Goal: Contribute content: Contribute content

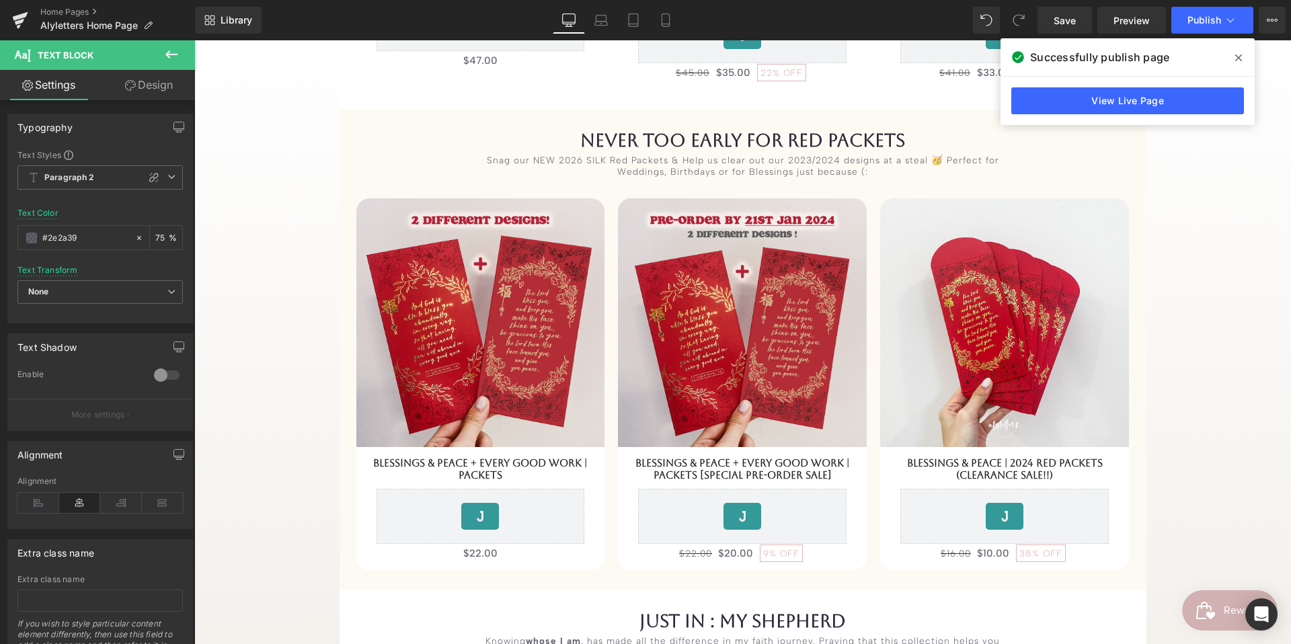
scroll to position [2256, 0]
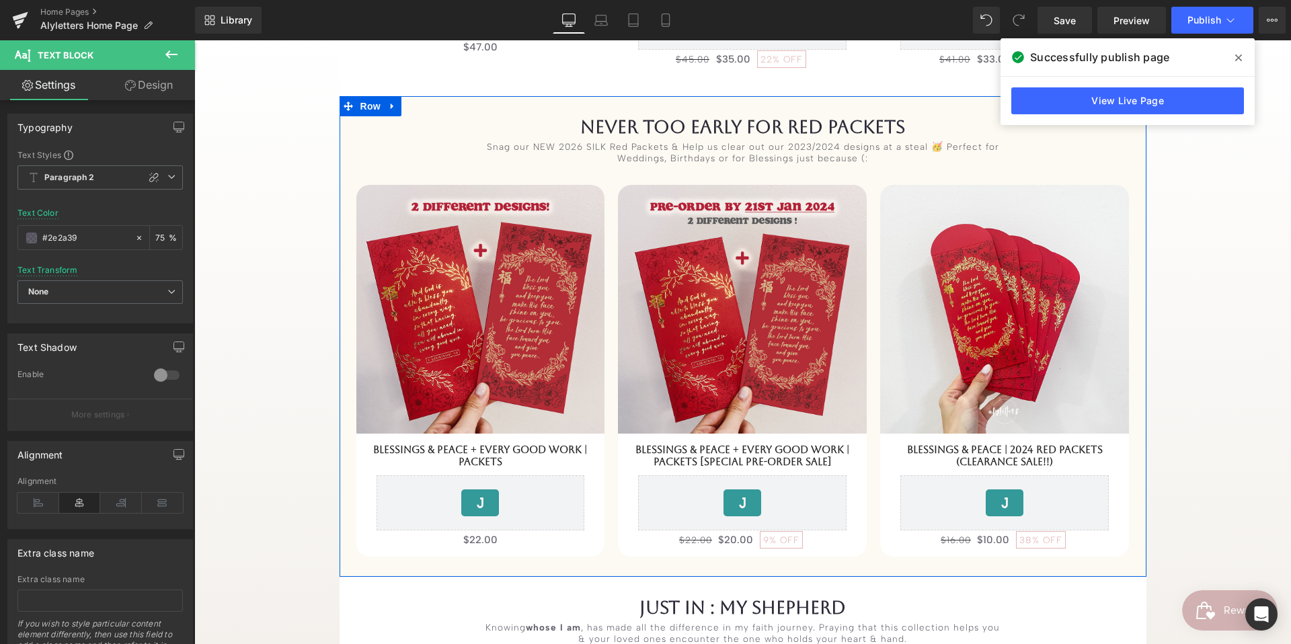
click at [716, 111] on div "never too early for RED PACKETS Heading Snag our NEW 2026 SILK Red Packets & He…" at bounding box center [743, 336] width 807 height 481
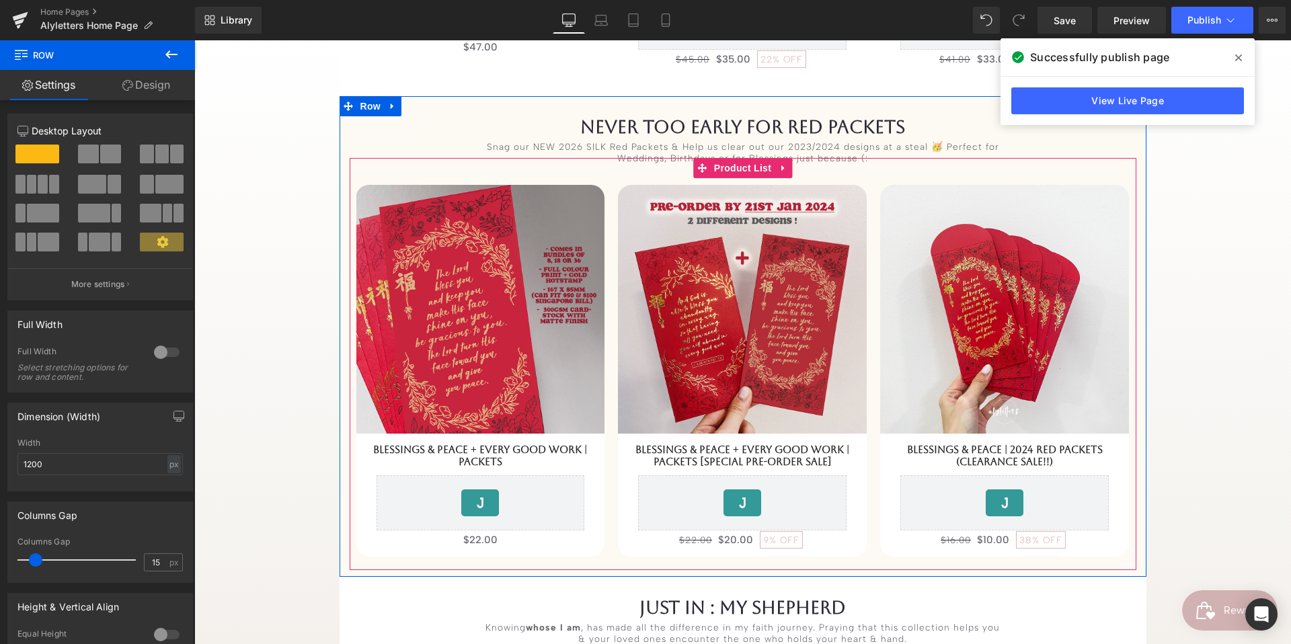
click at [740, 169] on span "Product List" at bounding box center [743, 168] width 64 height 20
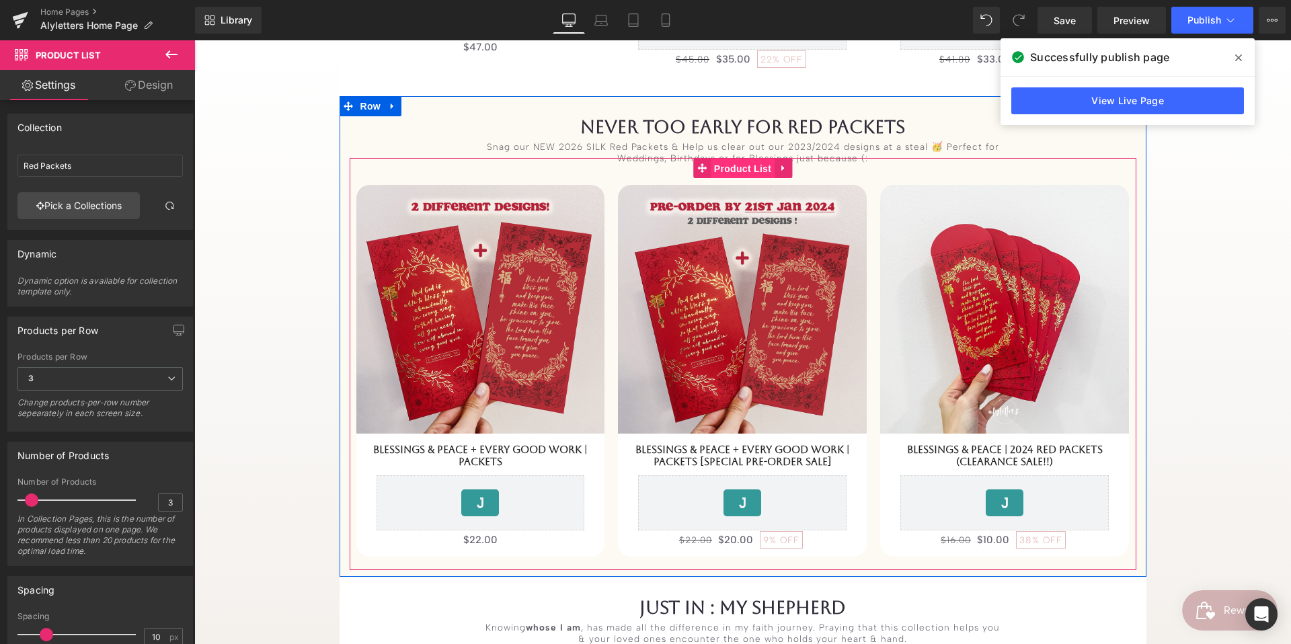
click at [758, 173] on span "Product List" at bounding box center [743, 169] width 64 height 20
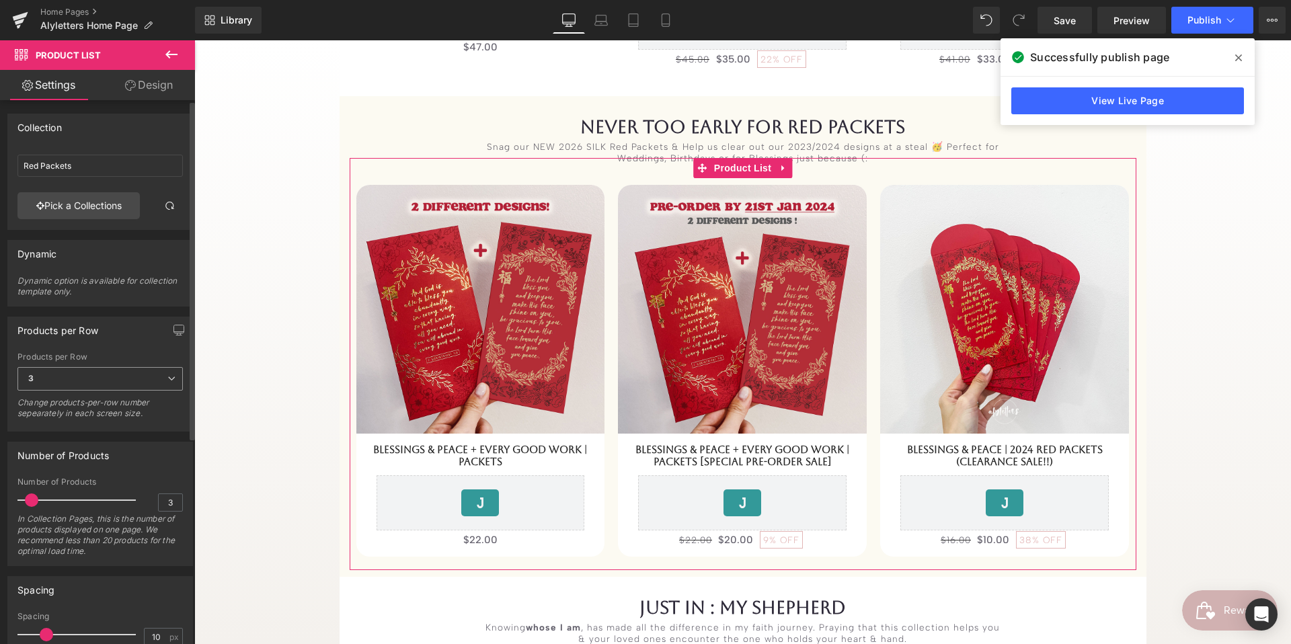
click at [146, 383] on span "3" at bounding box center [99, 379] width 165 height 24
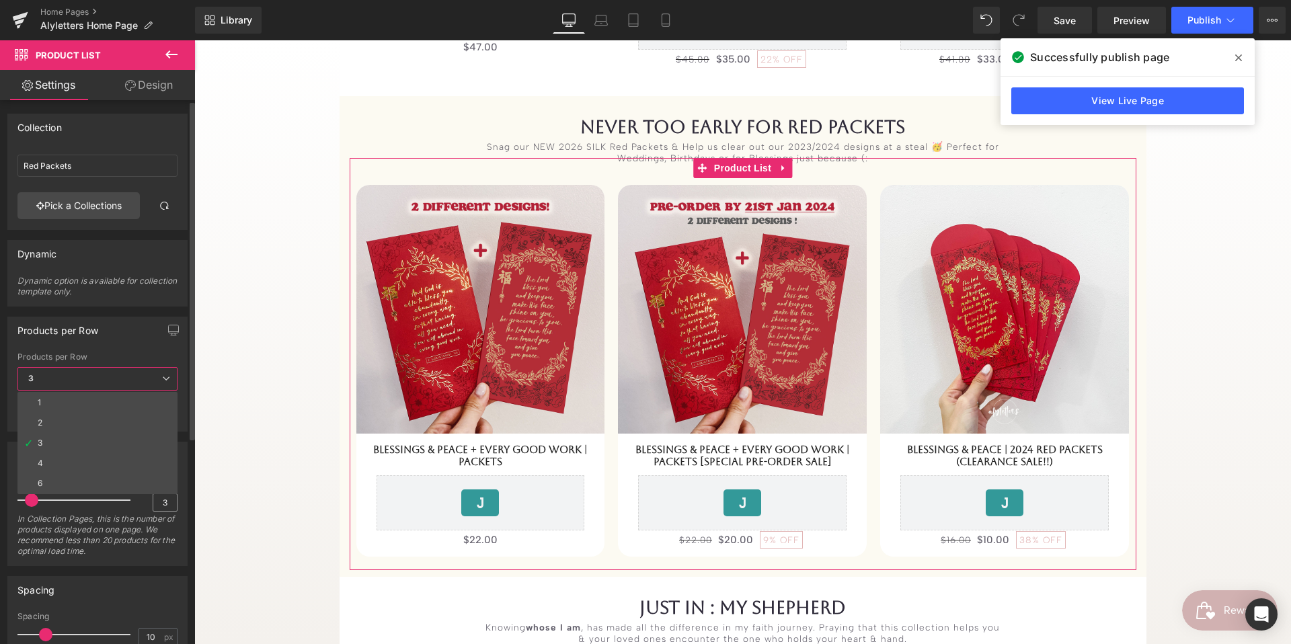
drag, startPoint x: 124, startPoint y: 422, endPoint x: 166, endPoint y: 497, distance: 85.8
click at [124, 422] on li "2" at bounding box center [97, 423] width 160 height 20
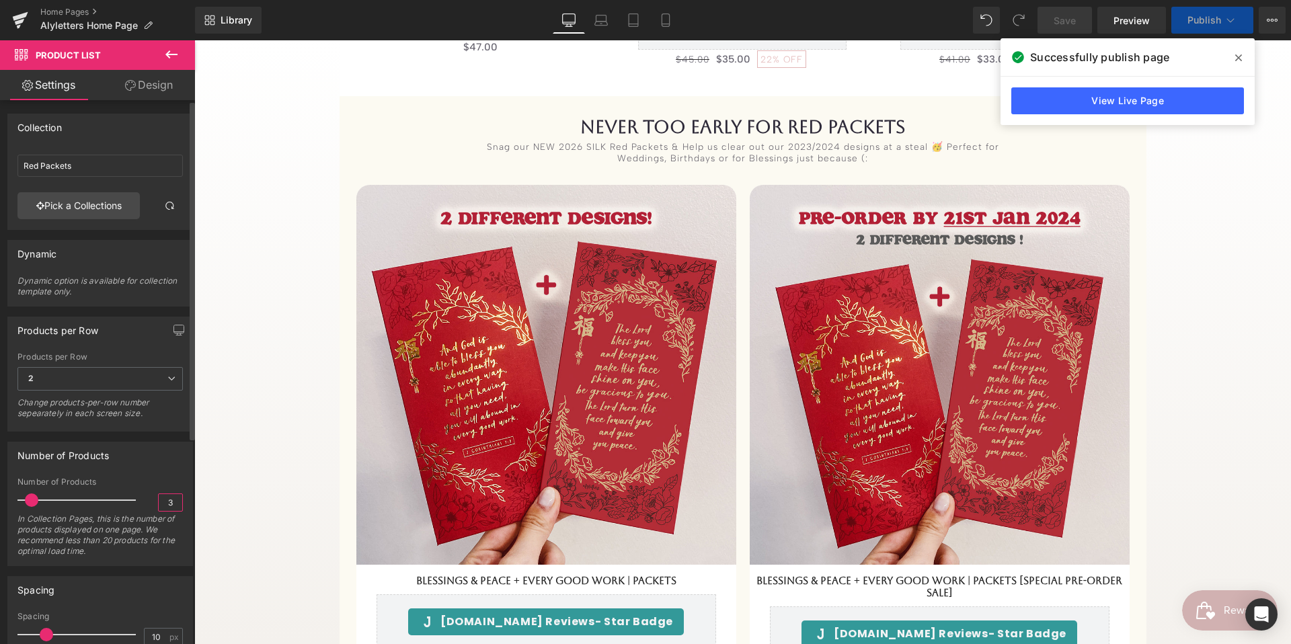
click at [166, 500] on input "3" at bounding box center [171, 502] width 24 height 17
type input "2"
click at [30, 500] on span at bounding box center [28, 500] width 13 height 13
click at [174, 328] on icon "button" at bounding box center [179, 330] width 11 height 11
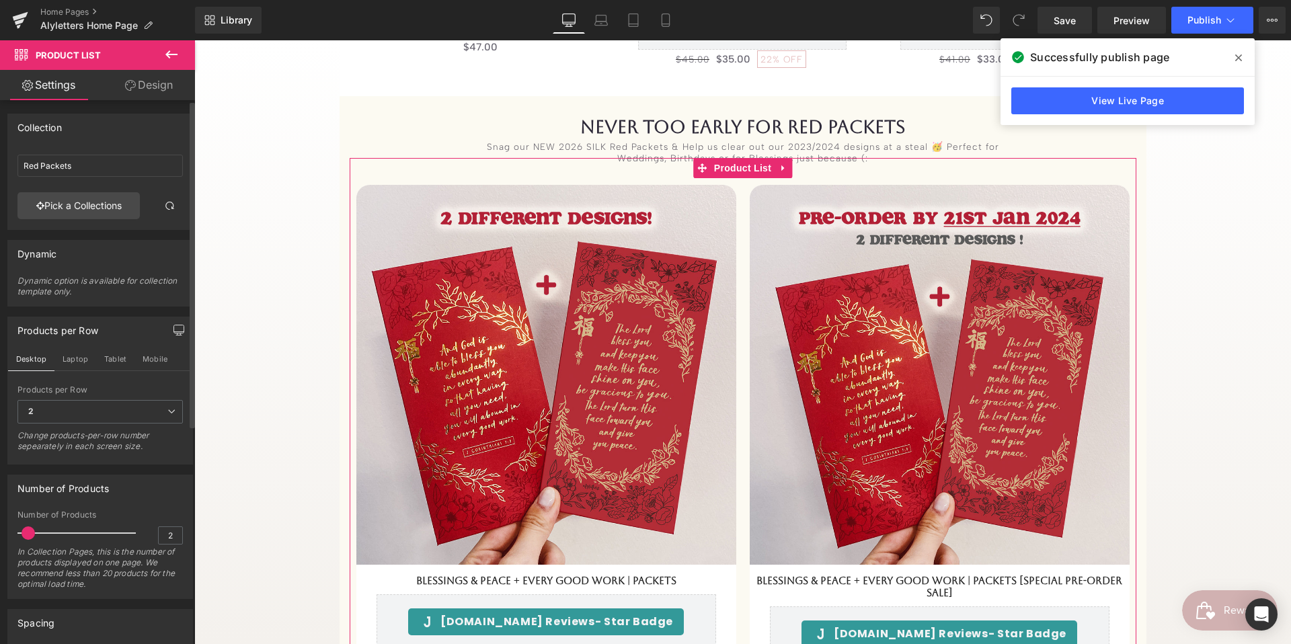
drag, startPoint x: 82, startPoint y: 362, endPoint x: 164, endPoint y: 410, distance: 94.9
click at [82, 362] on button "Laptop" at bounding box center [75, 359] width 42 height 23
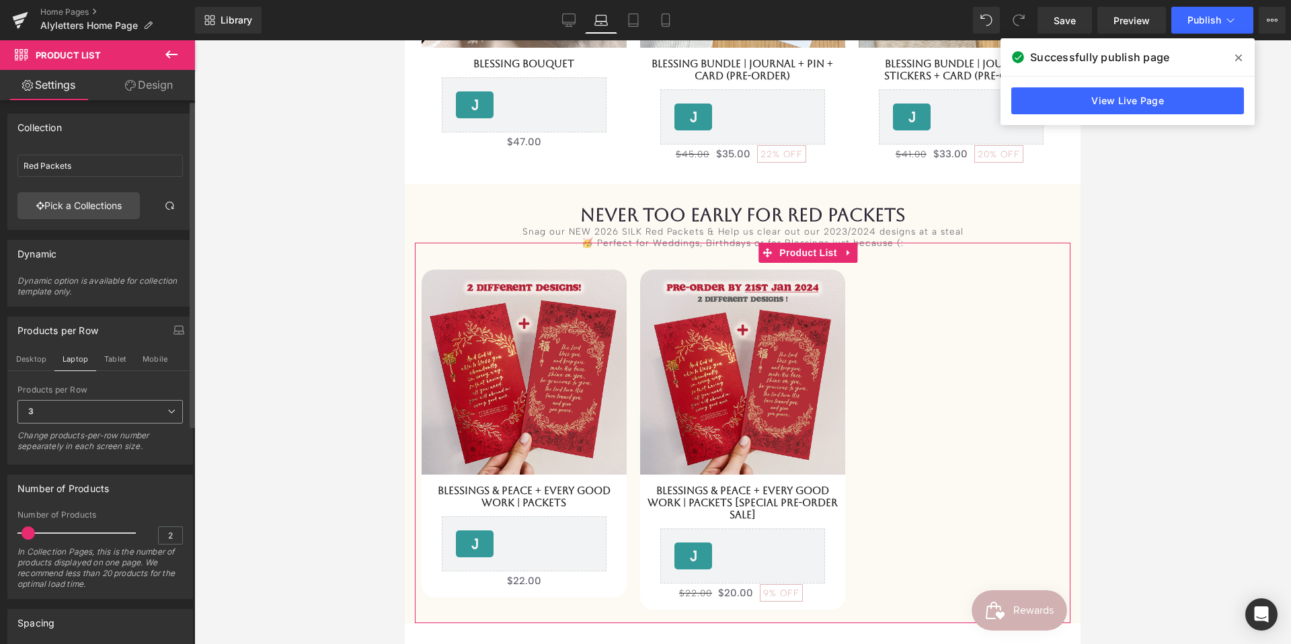
scroll to position [1978, 0]
click at [167, 410] on icon at bounding box center [171, 412] width 8 height 8
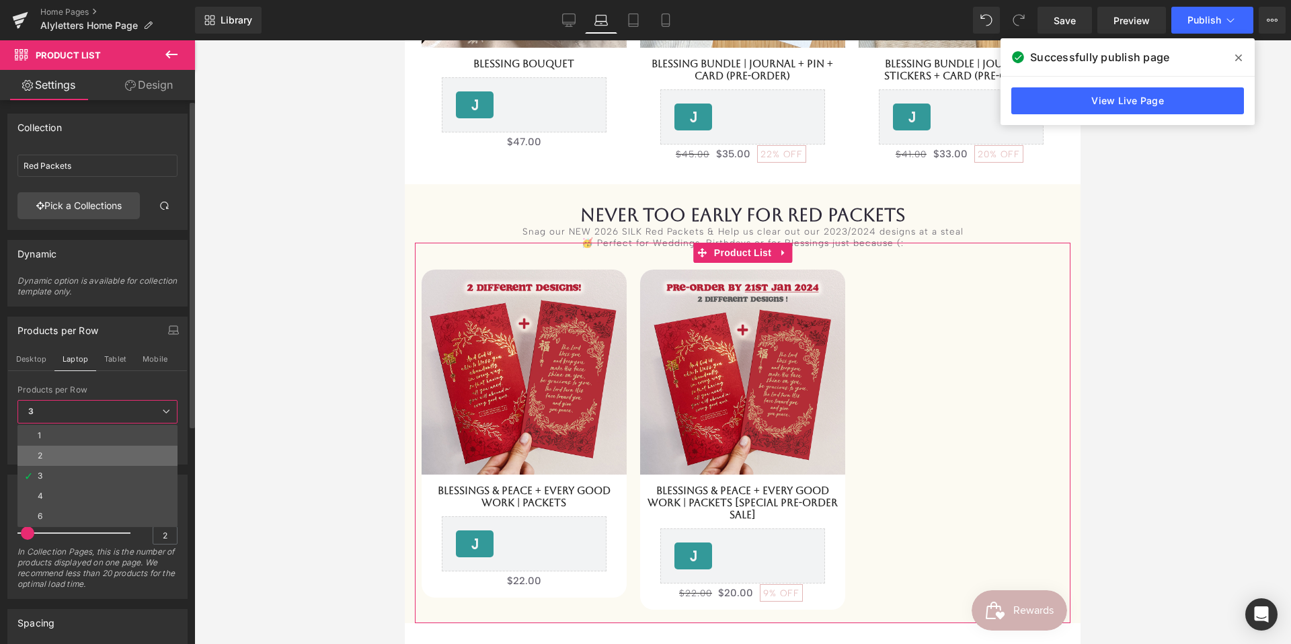
click at [63, 461] on li "2" at bounding box center [97, 456] width 160 height 20
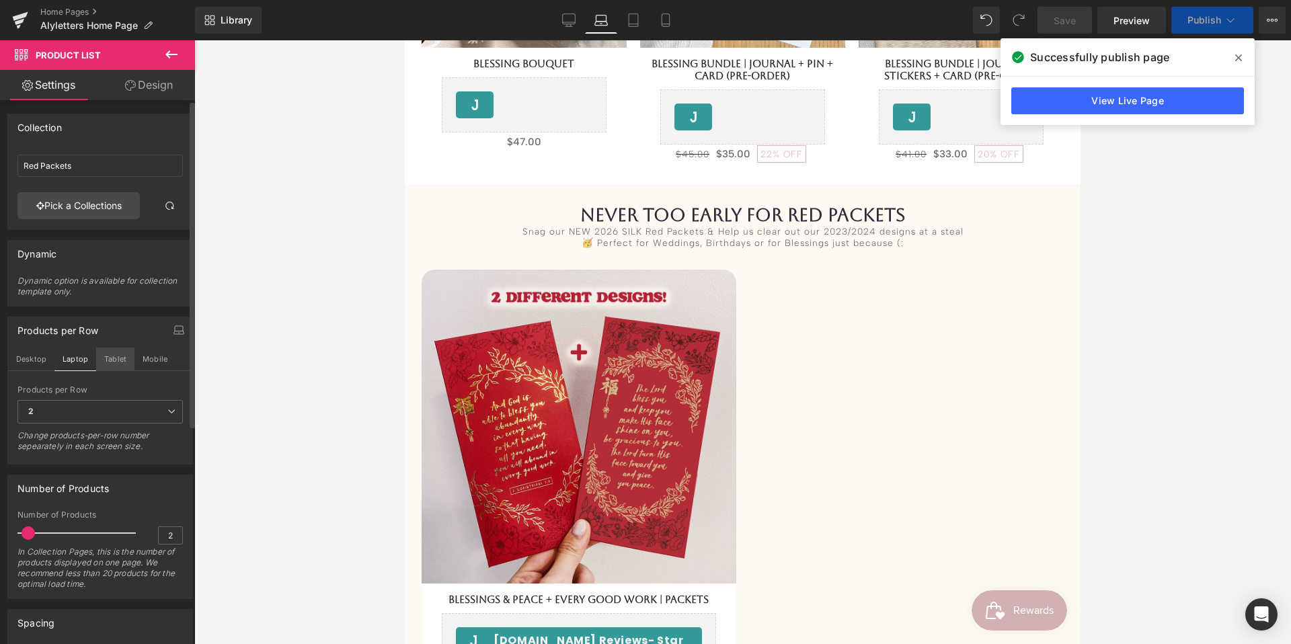
click at [115, 354] on button "Tablet" at bounding box center [115, 359] width 38 height 23
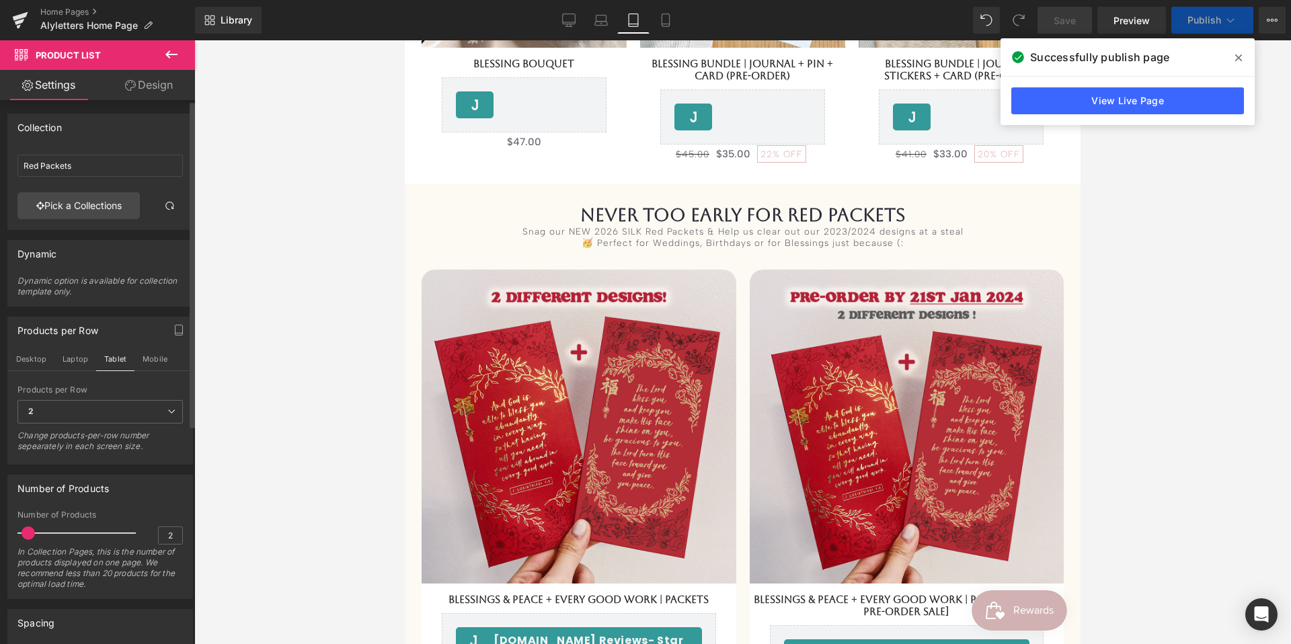
click at [0, 0] on span "3" at bounding box center [0, 0] width 0 height 0
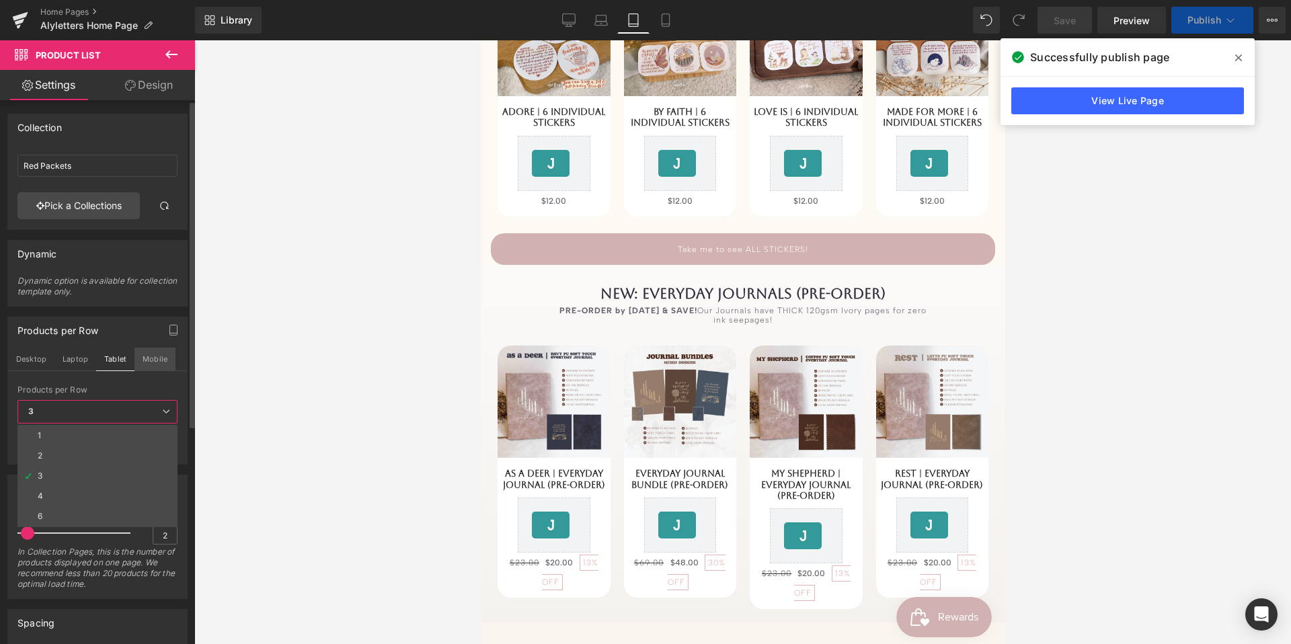
click at [164, 362] on button "Mobile" at bounding box center [154, 359] width 41 height 23
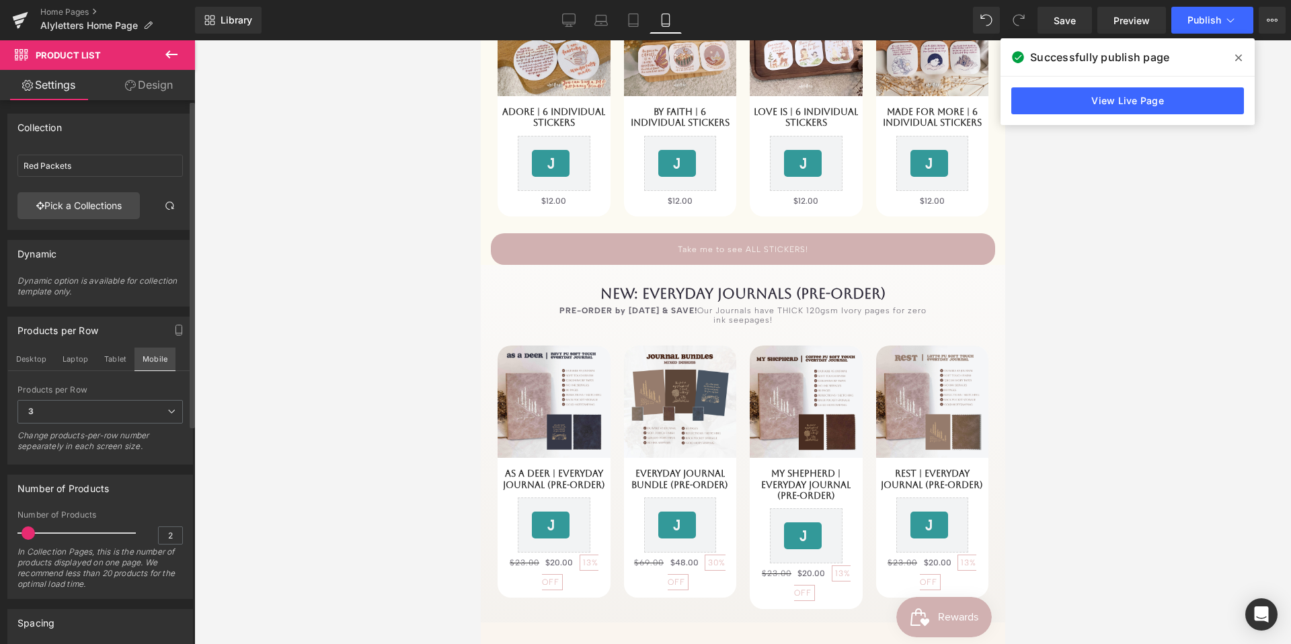
scroll to position [3259, 0]
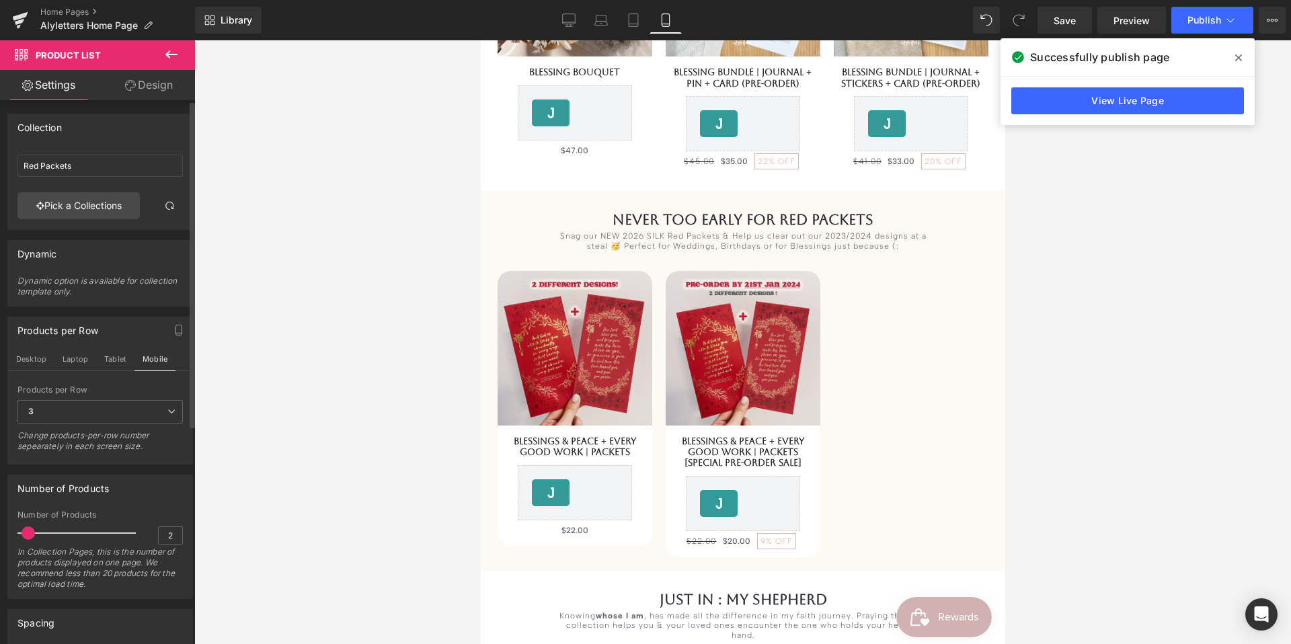
click at [0, 0] on span "2" at bounding box center [0, 0] width 0 height 0
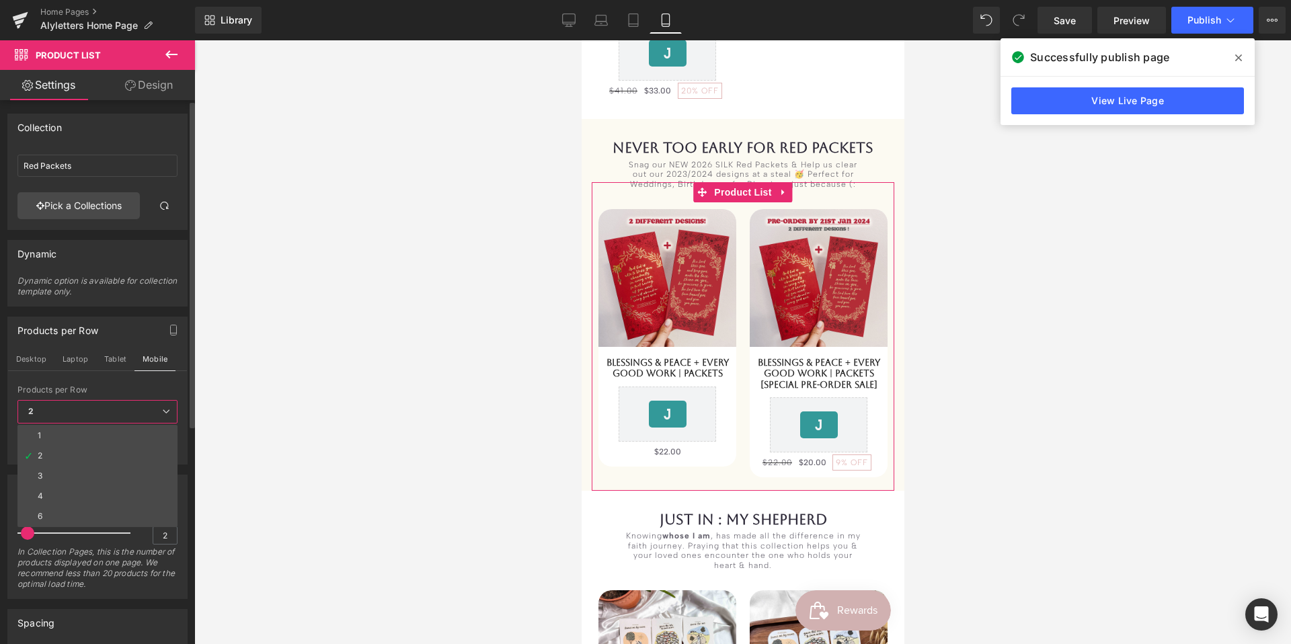
scroll to position [2841, 0]
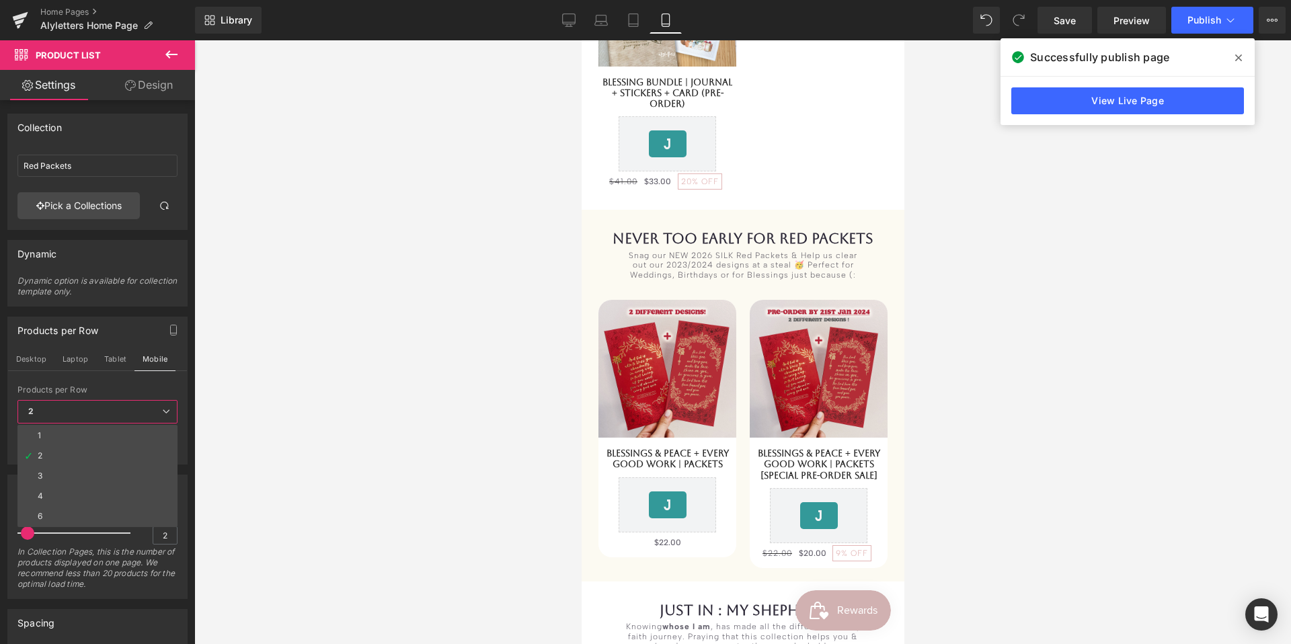
drag, startPoint x: 279, startPoint y: 422, endPoint x: 298, endPoint y: 411, distance: 22.0
click at [279, 422] on div at bounding box center [742, 342] width 1097 height 604
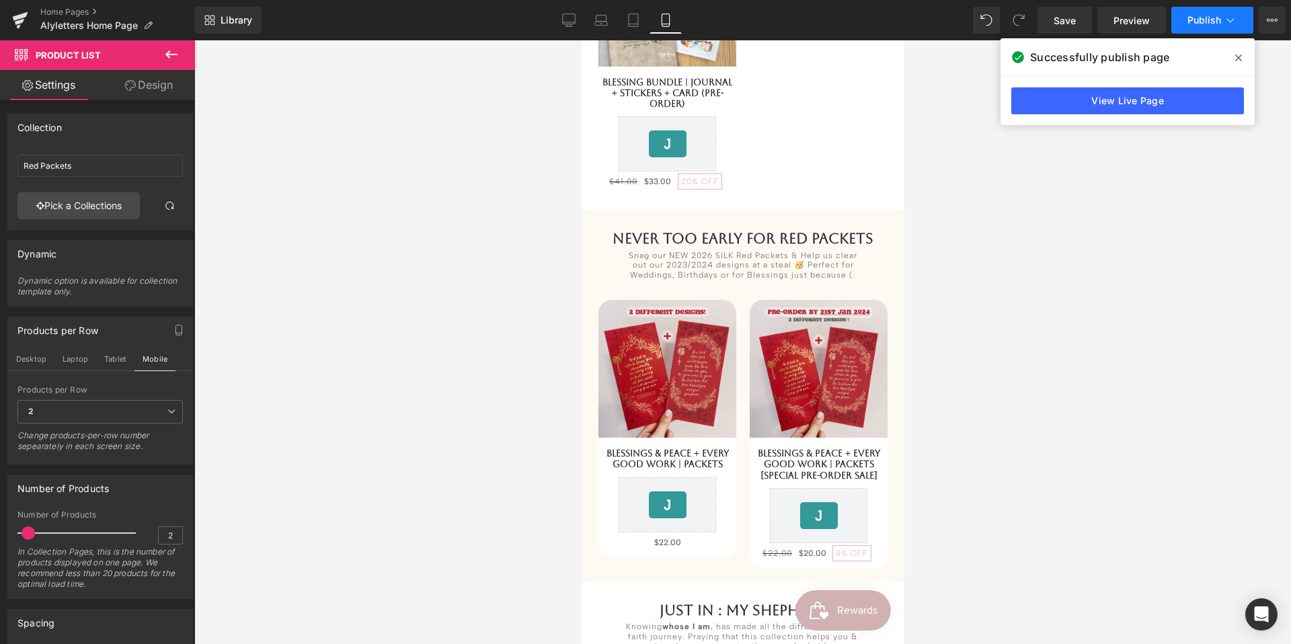
click at [1204, 18] on span "Publish" at bounding box center [1205, 20] width 34 height 11
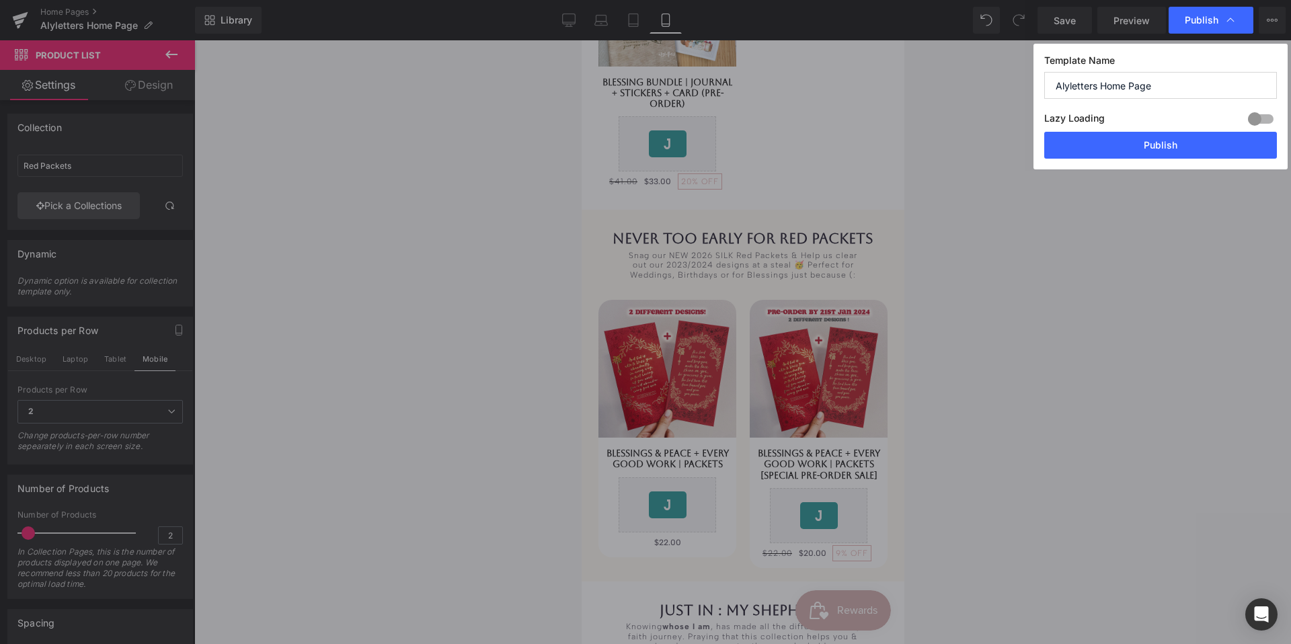
click at [1185, 140] on button "Publish" at bounding box center [1160, 145] width 233 height 27
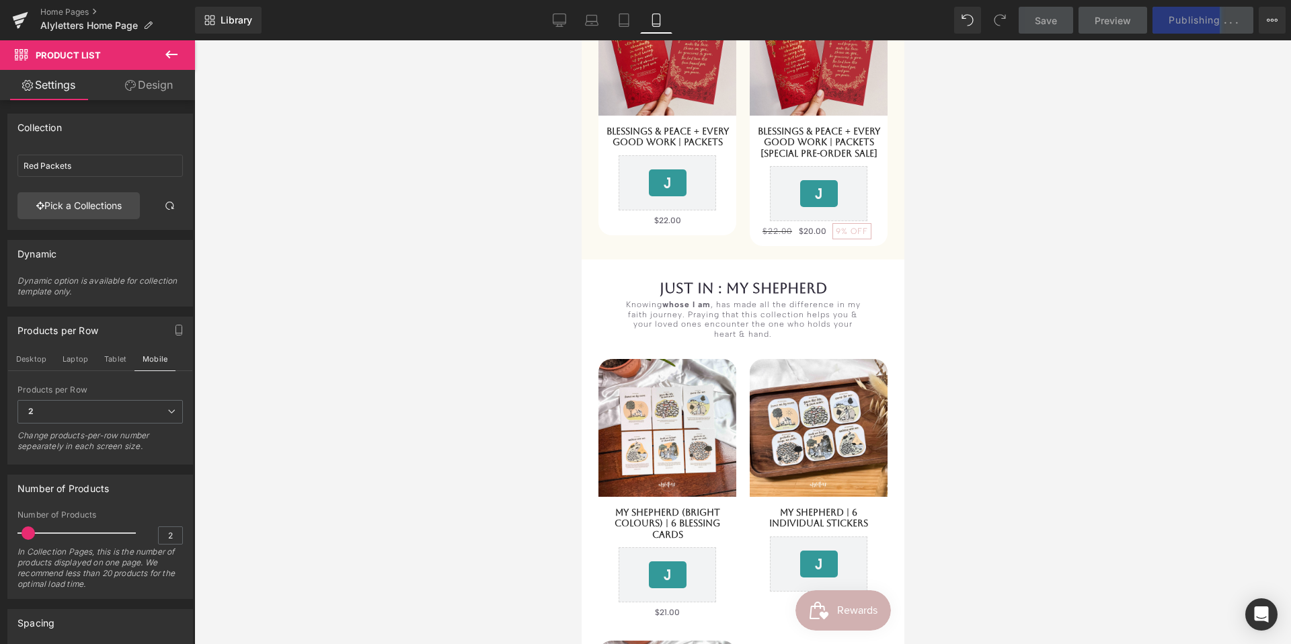
scroll to position [3139, 0]
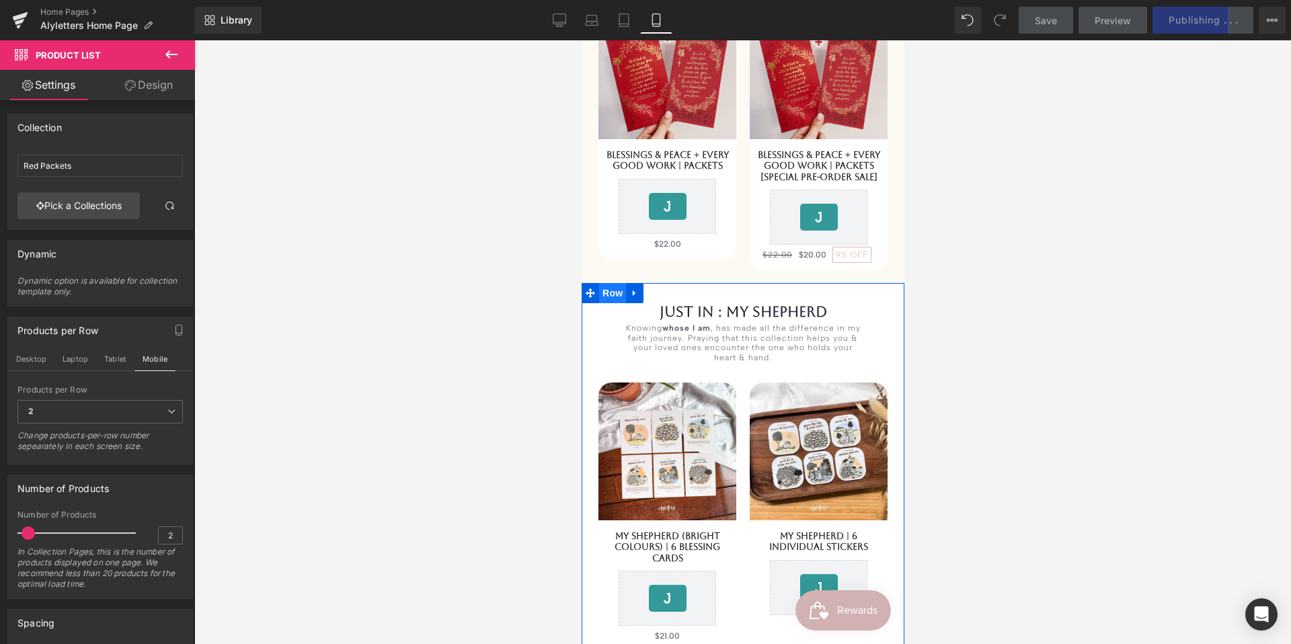
click at [617, 283] on span "Row" at bounding box center [612, 293] width 27 height 20
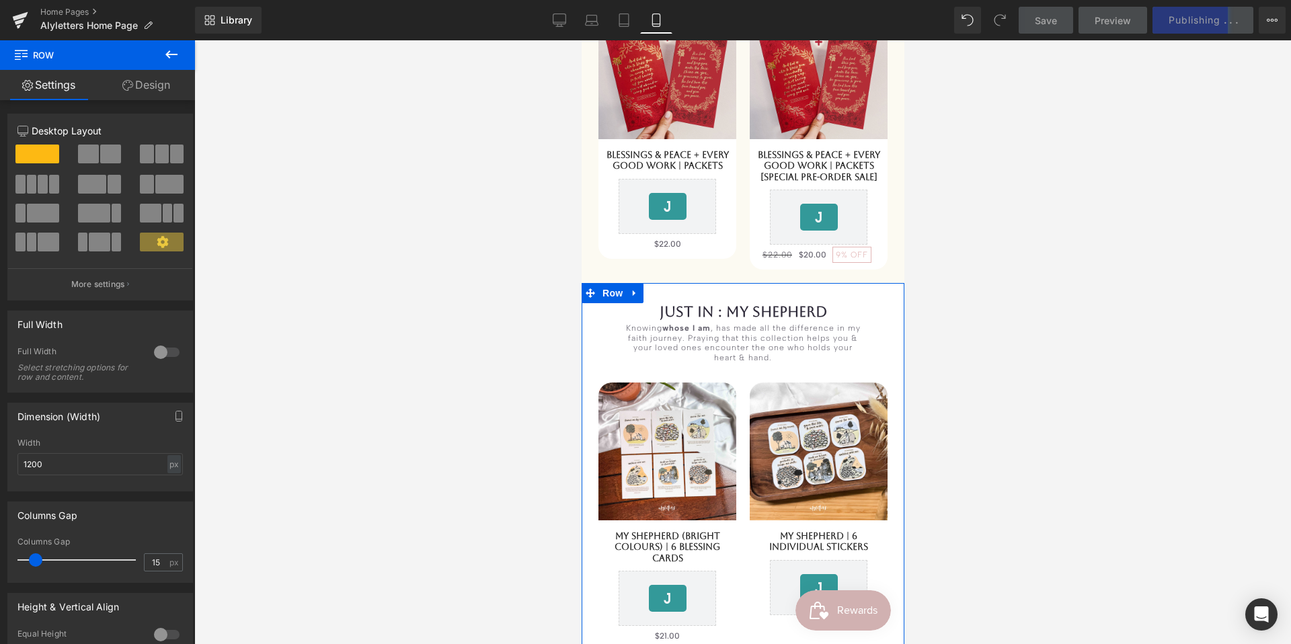
drag, startPoint x: 163, startPoint y: 87, endPoint x: 108, endPoint y: 204, distance: 129.1
click at [163, 87] on link "Design" at bounding box center [147, 85] width 98 height 30
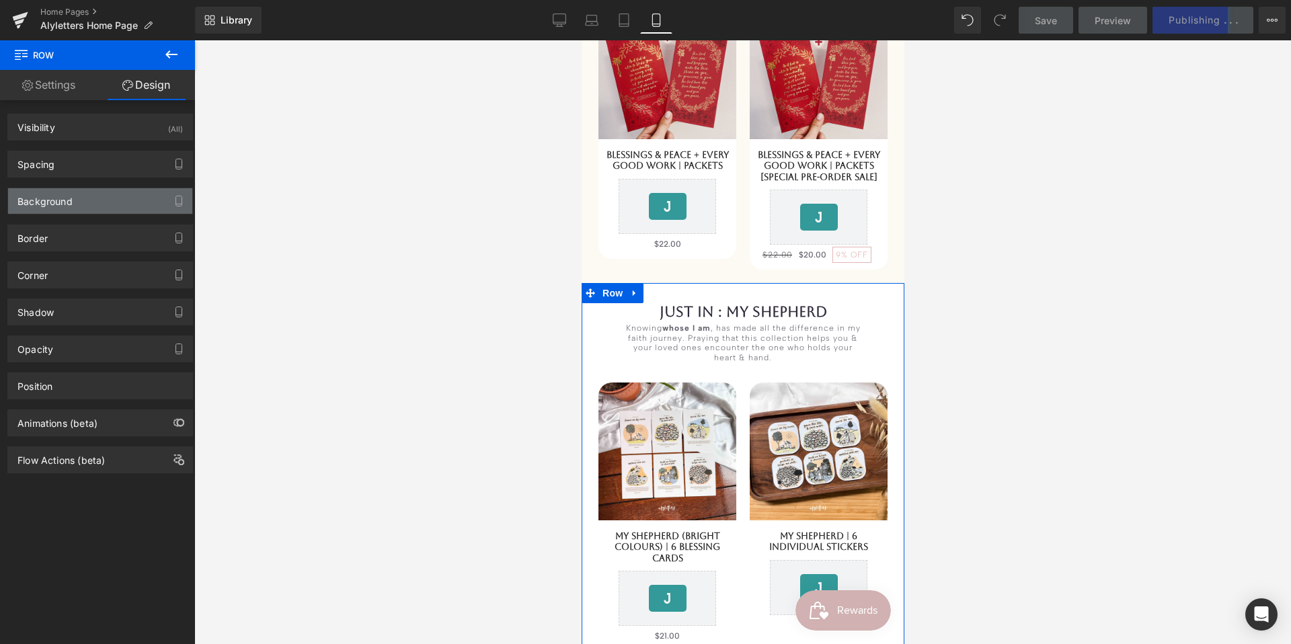
type input "#ffffff"
type input "100"
click at [108, 204] on div "Background" at bounding box center [100, 201] width 184 height 26
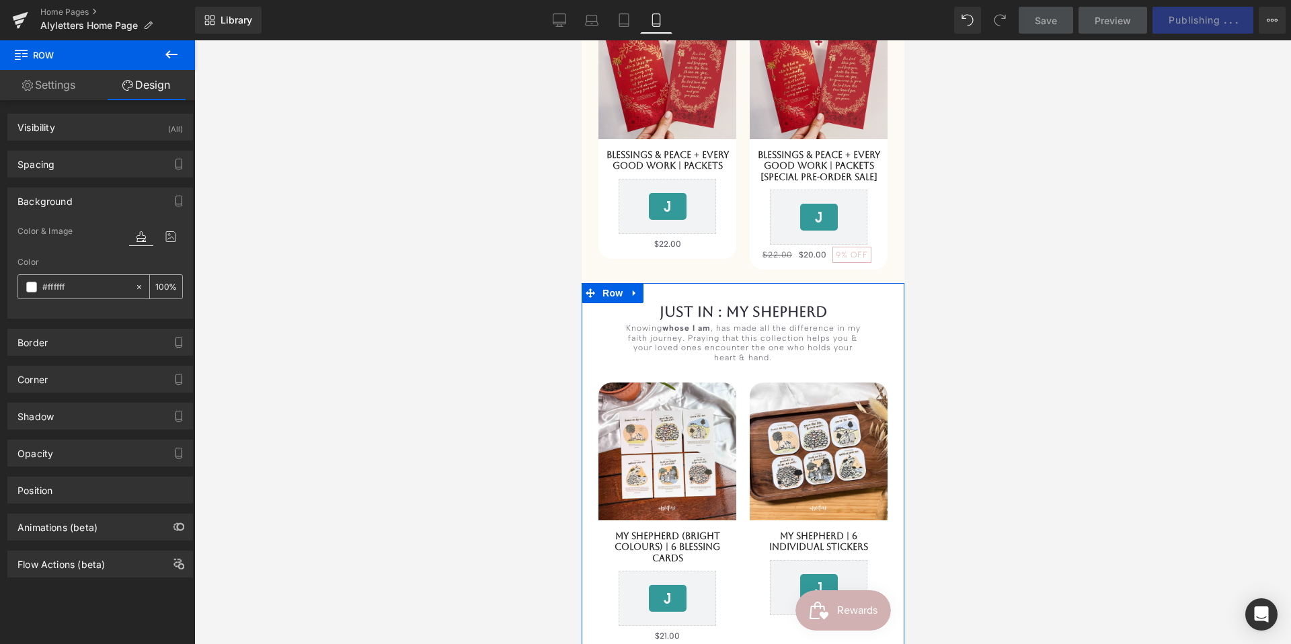
click at [83, 288] on input "#ffffff" at bounding box center [85, 287] width 86 height 15
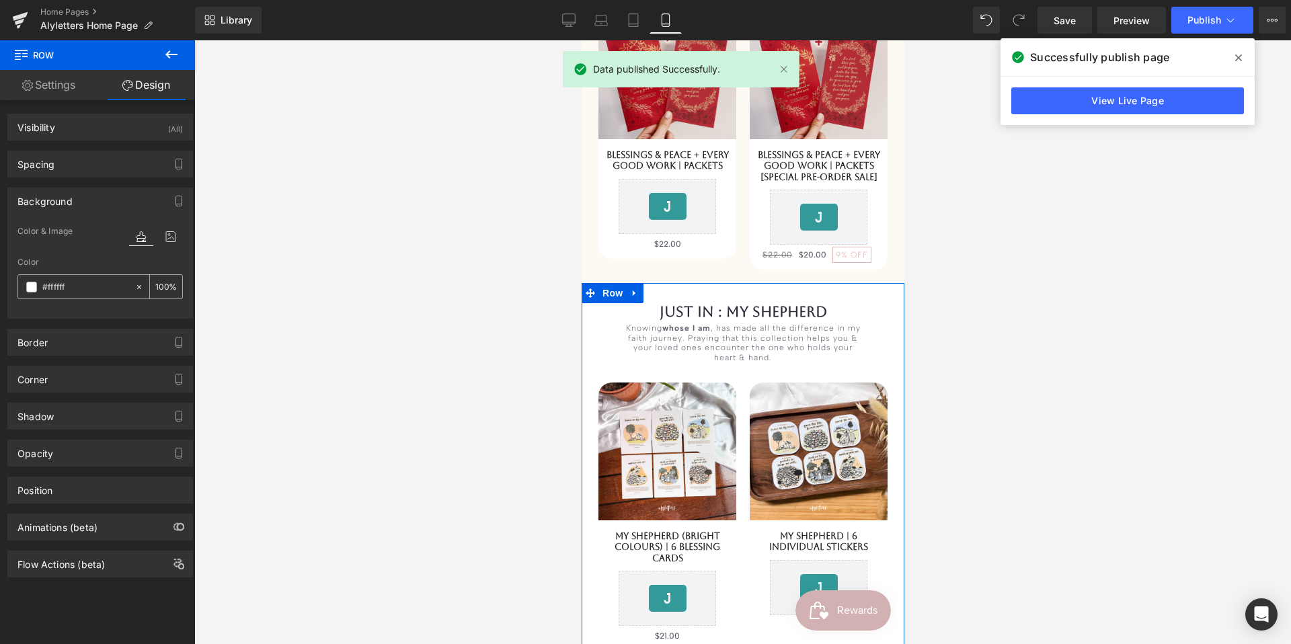
click at [34, 284] on span at bounding box center [31, 287] width 11 height 11
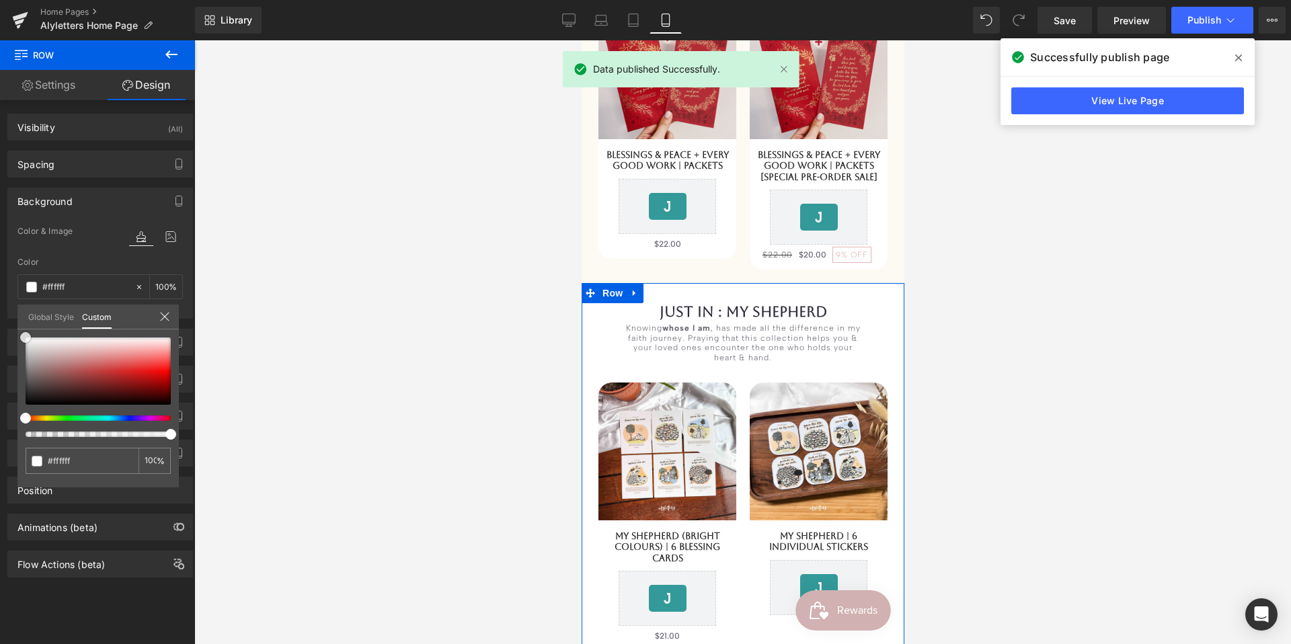
type input "#fcfcfc"
type input "#f7f7f7"
type input "#f4f4f4"
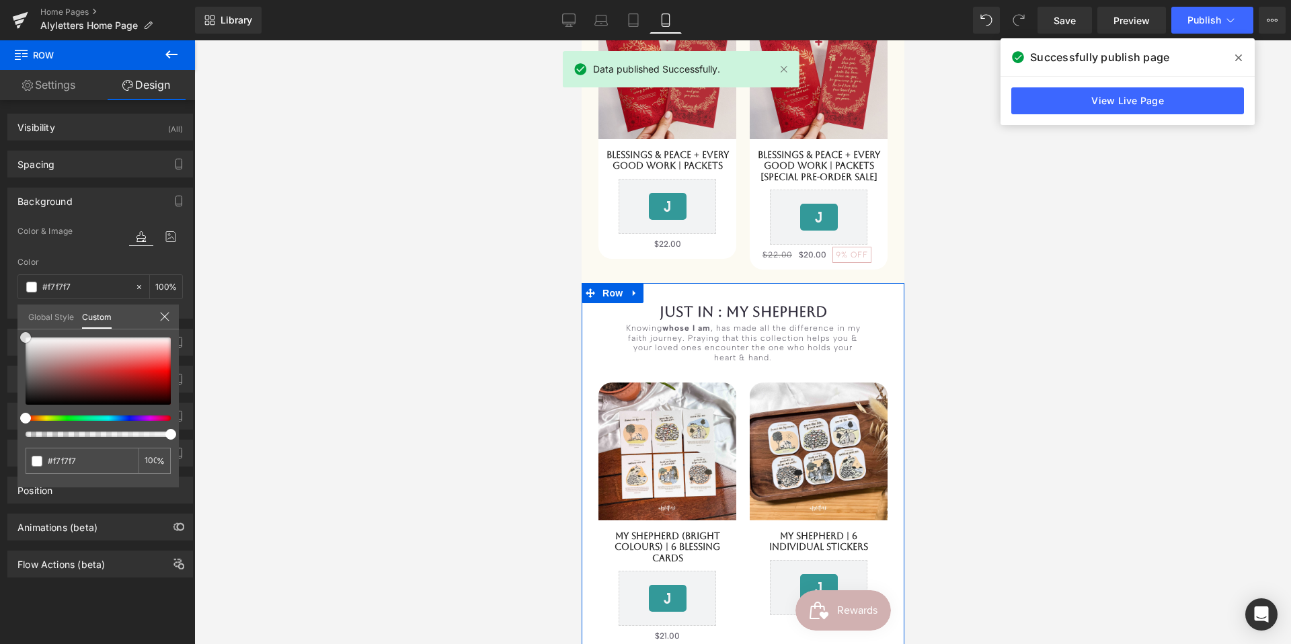
type input "#f4f4f4"
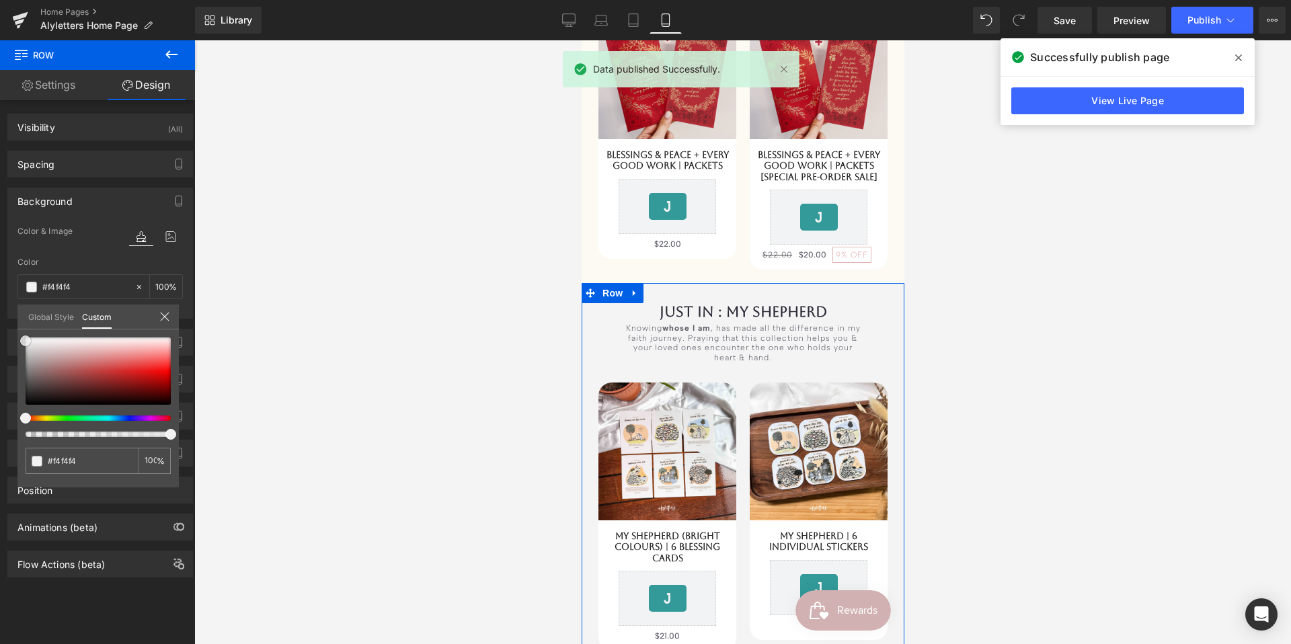
type input "#f2f2f2"
type input "#efefef"
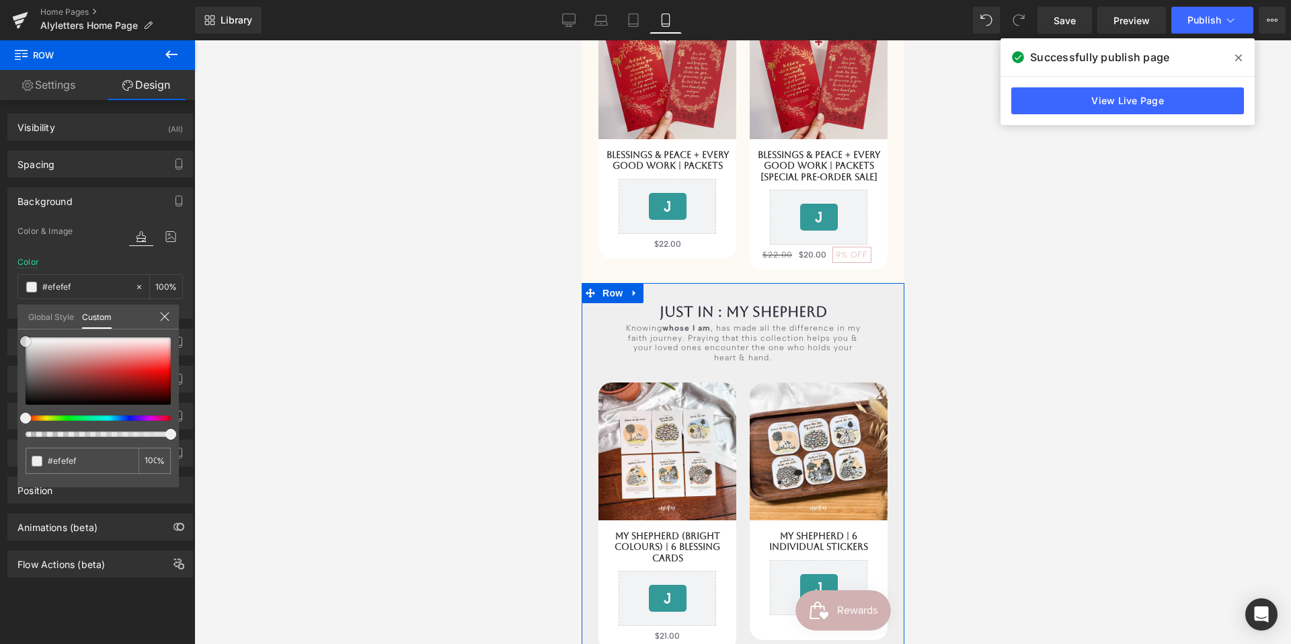
click at [24, 340] on span at bounding box center [25, 341] width 11 height 11
type input "#f2f2f2"
type input "#f7f7f7"
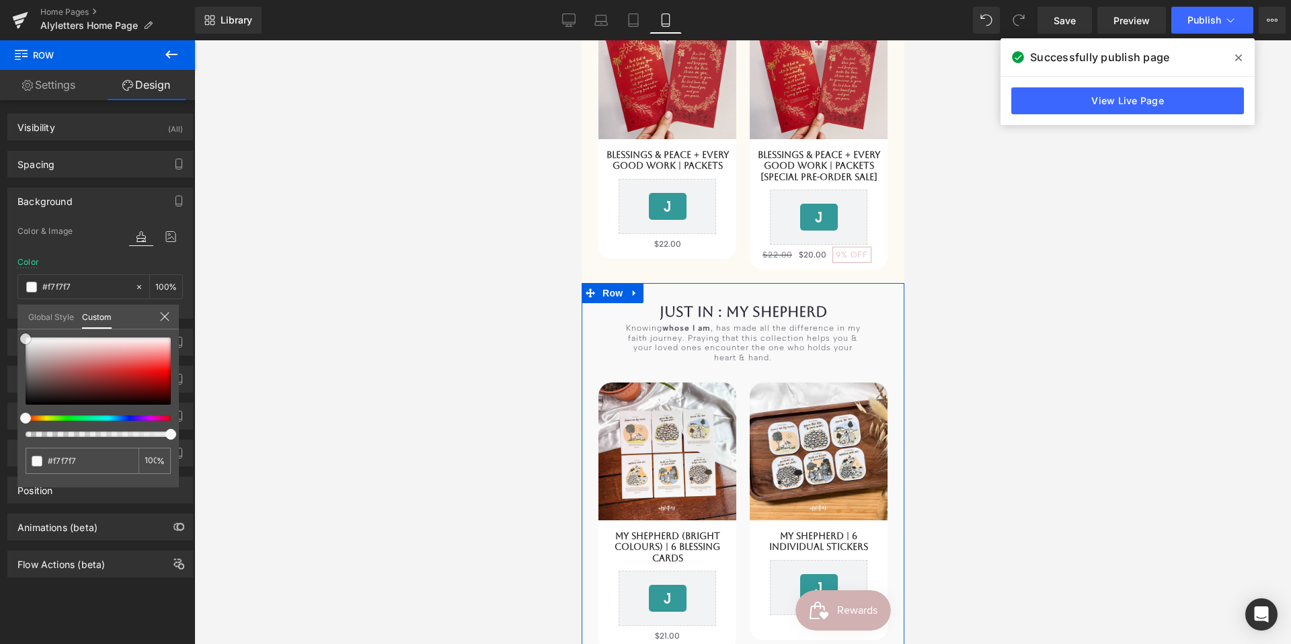
type input "#f9f9f9"
click at [23, 340] on span at bounding box center [25, 339] width 11 height 11
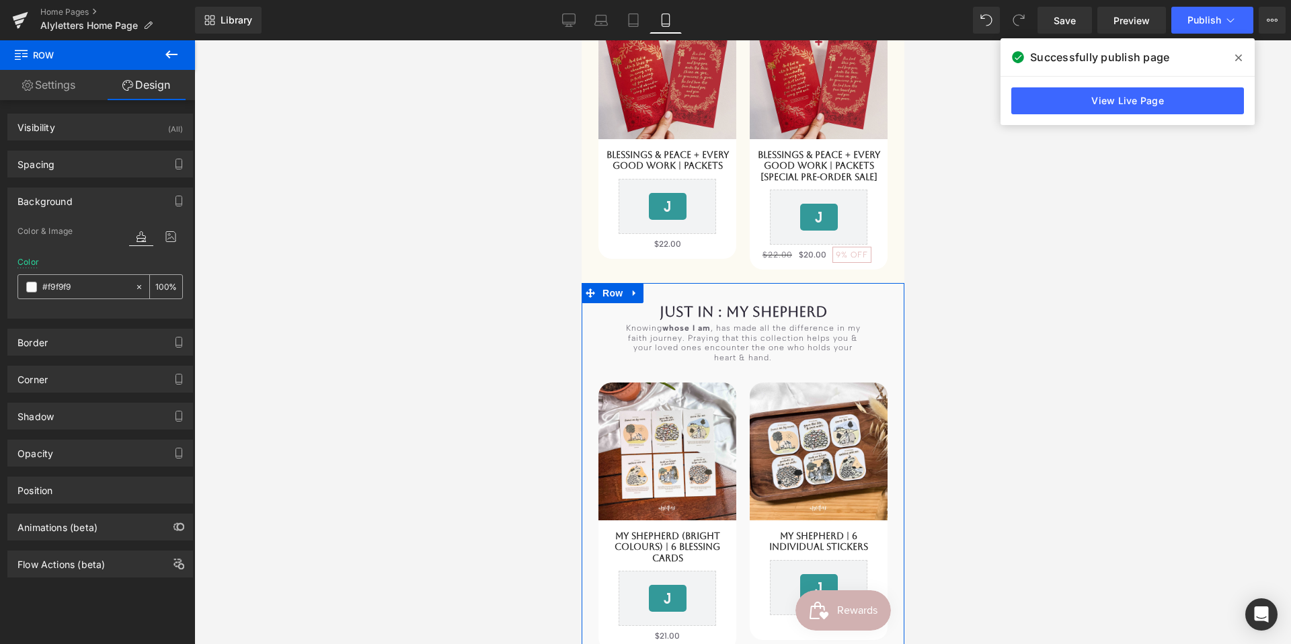
drag, startPoint x: 78, startPoint y: 288, endPoint x: 46, endPoint y: 287, distance: 31.6
drag, startPoint x: 88, startPoint y: 287, endPoint x: 26, endPoint y: 278, distance: 62.5
click at [19, 282] on div "#f9f9f9" at bounding box center [76, 287] width 116 height 24
click at [174, 196] on icon "button" at bounding box center [179, 201] width 11 height 11
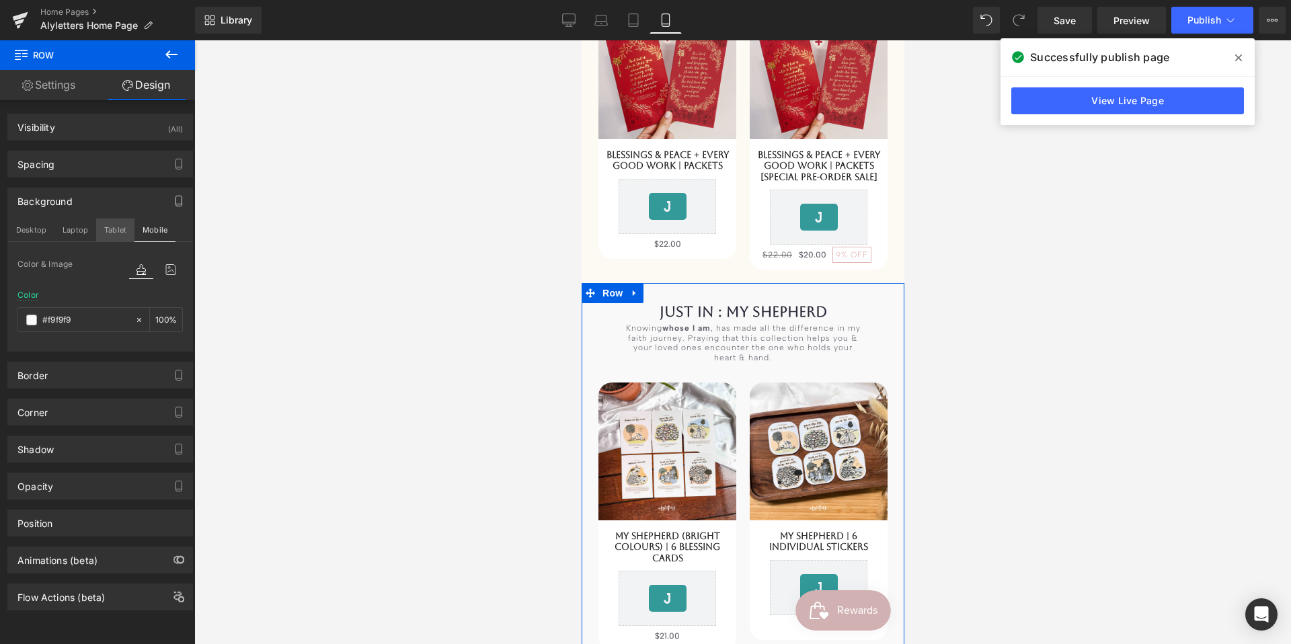
click at [112, 233] on button "Tablet" at bounding box center [115, 230] width 38 height 23
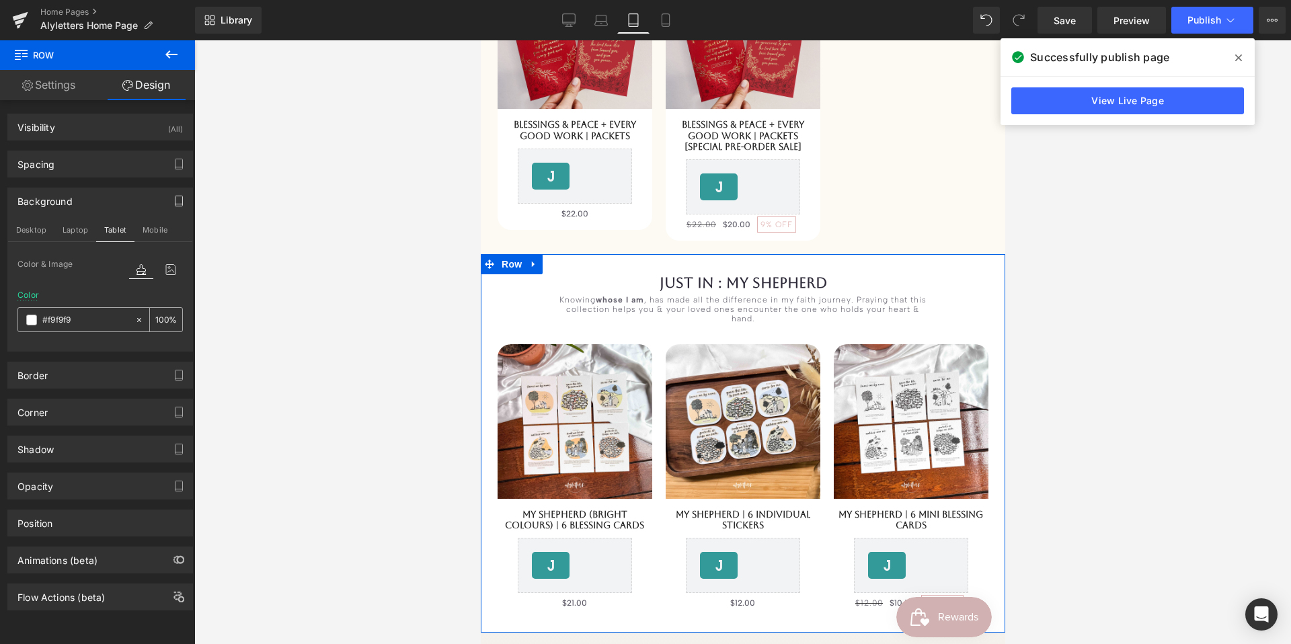
type input "#ffffff"
type input "100"
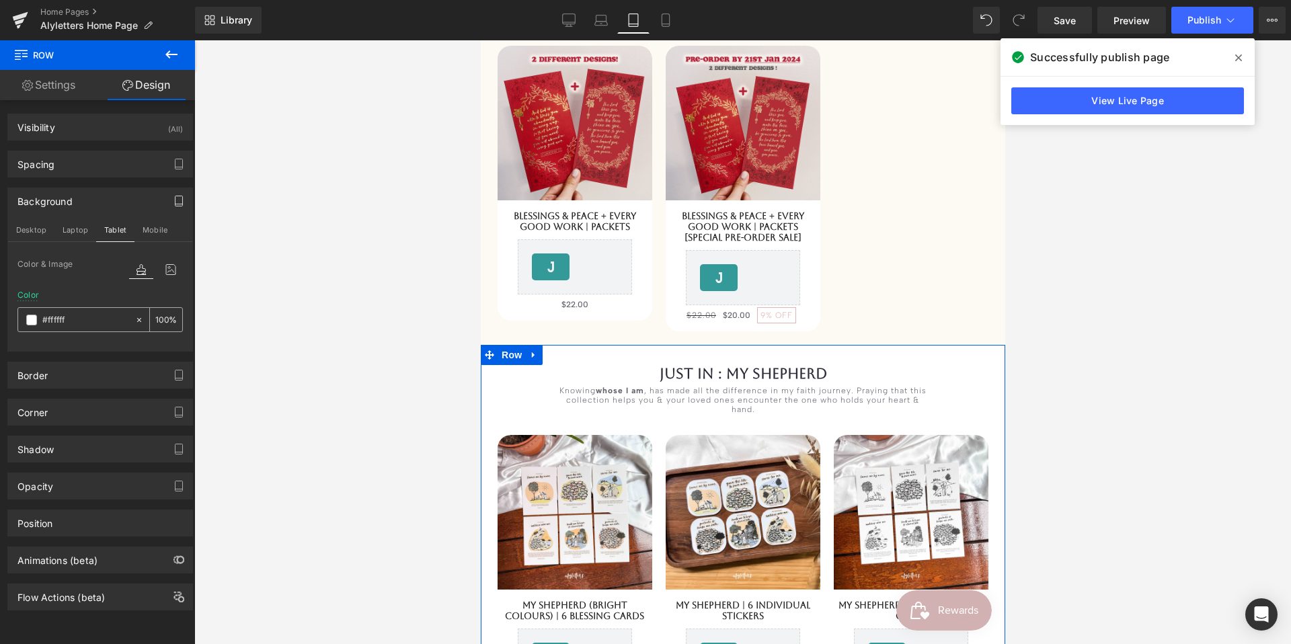
scroll to position [2160, 0]
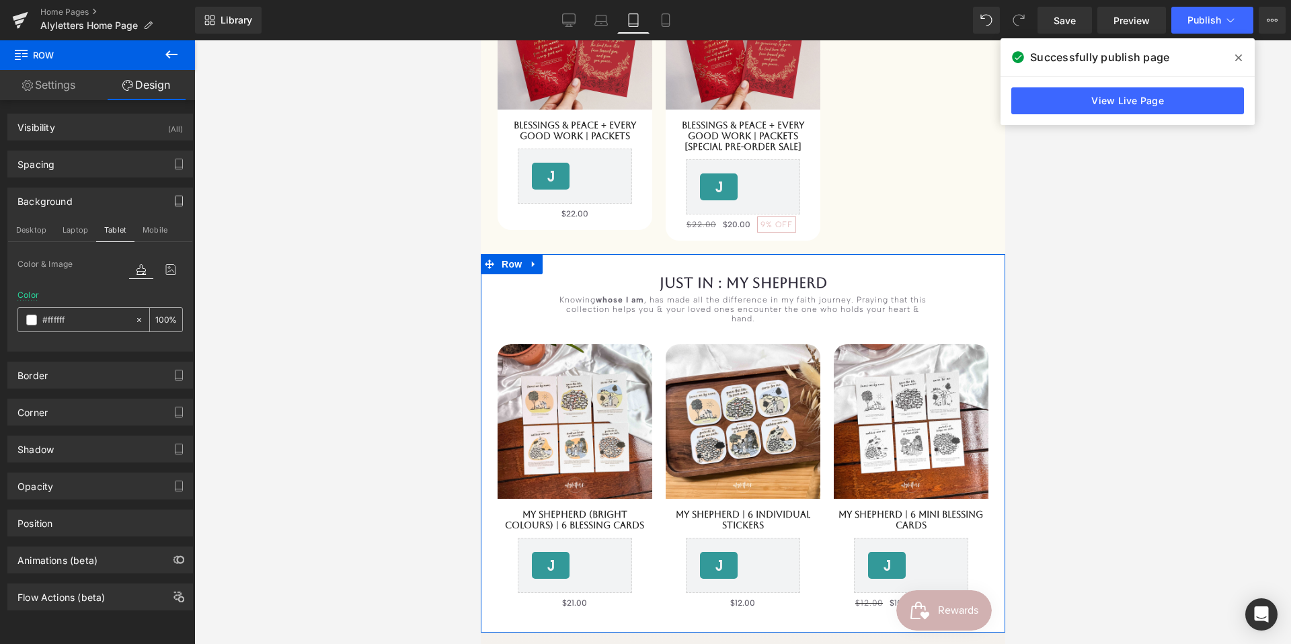
drag, startPoint x: 77, startPoint y: 318, endPoint x: 28, endPoint y: 317, distance: 48.4
click at [28, 317] on div "#ffffff" at bounding box center [76, 320] width 116 height 24
drag, startPoint x: 65, startPoint y: 319, endPoint x: 3, endPoint y: 314, distance: 62.7
click at [3, 314] on div "Background Desktop Laptop Tablet Mobile Color & Image color rgba(255, 255, 255,…" at bounding box center [100, 265] width 201 height 174
paste input "9f9f9"
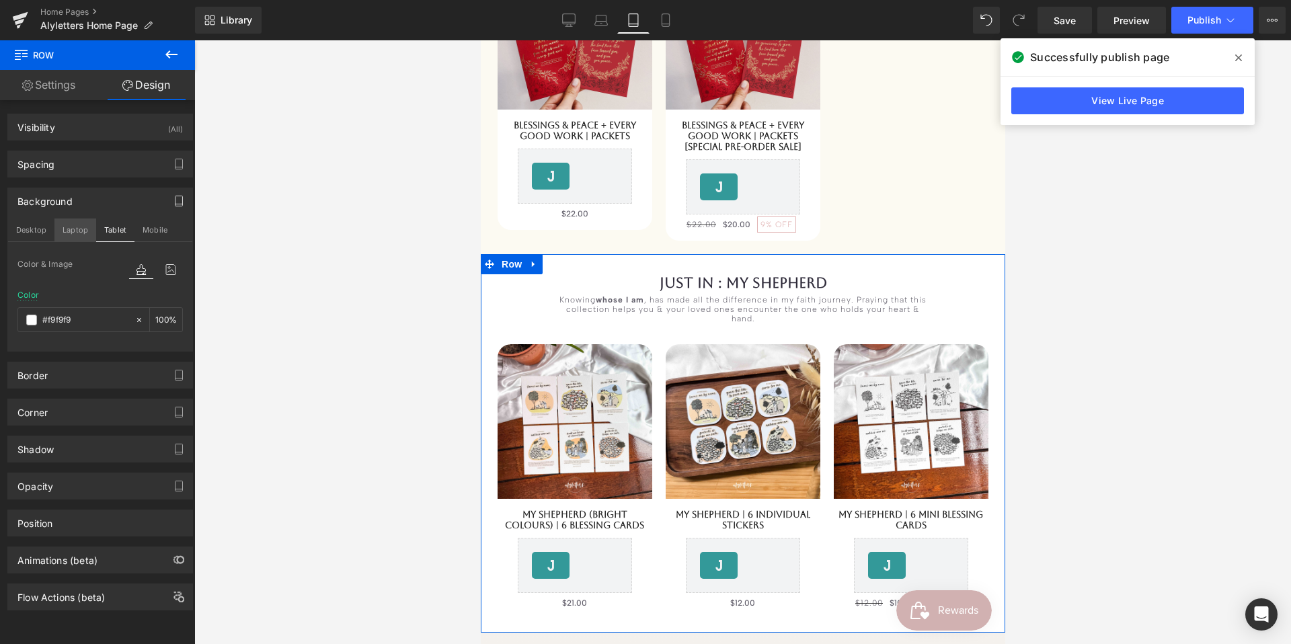
click at [68, 233] on button "Laptop" at bounding box center [75, 230] width 42 height 23
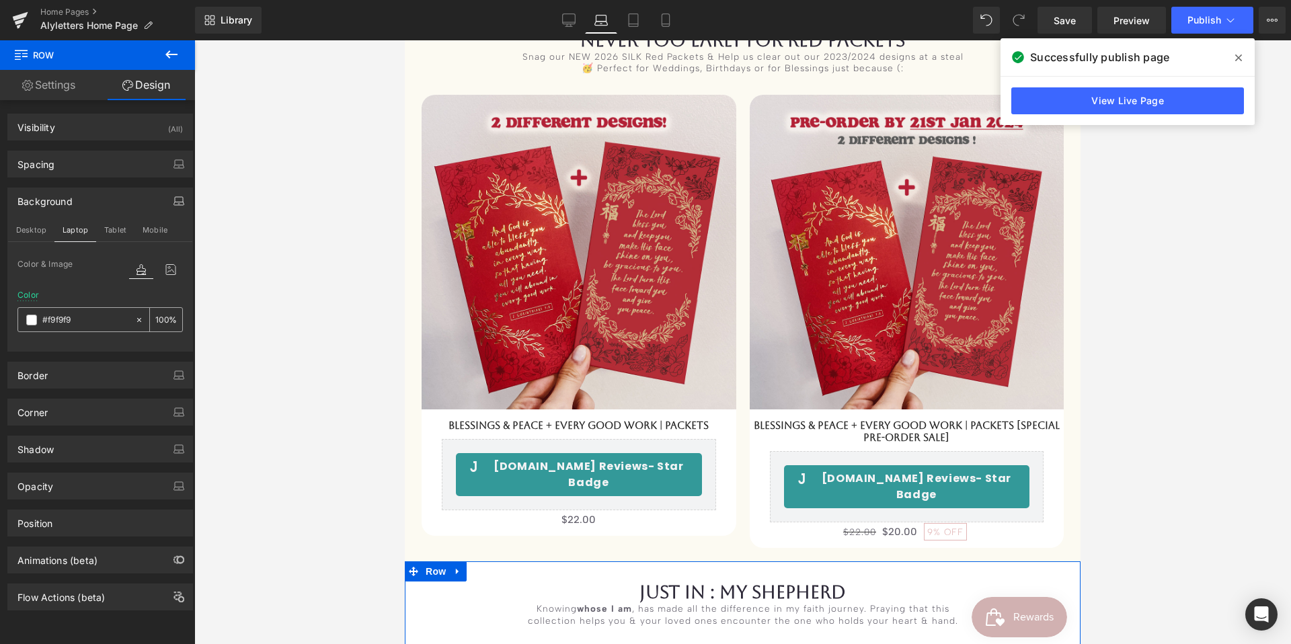
type input "#ffffff"
type input "100"
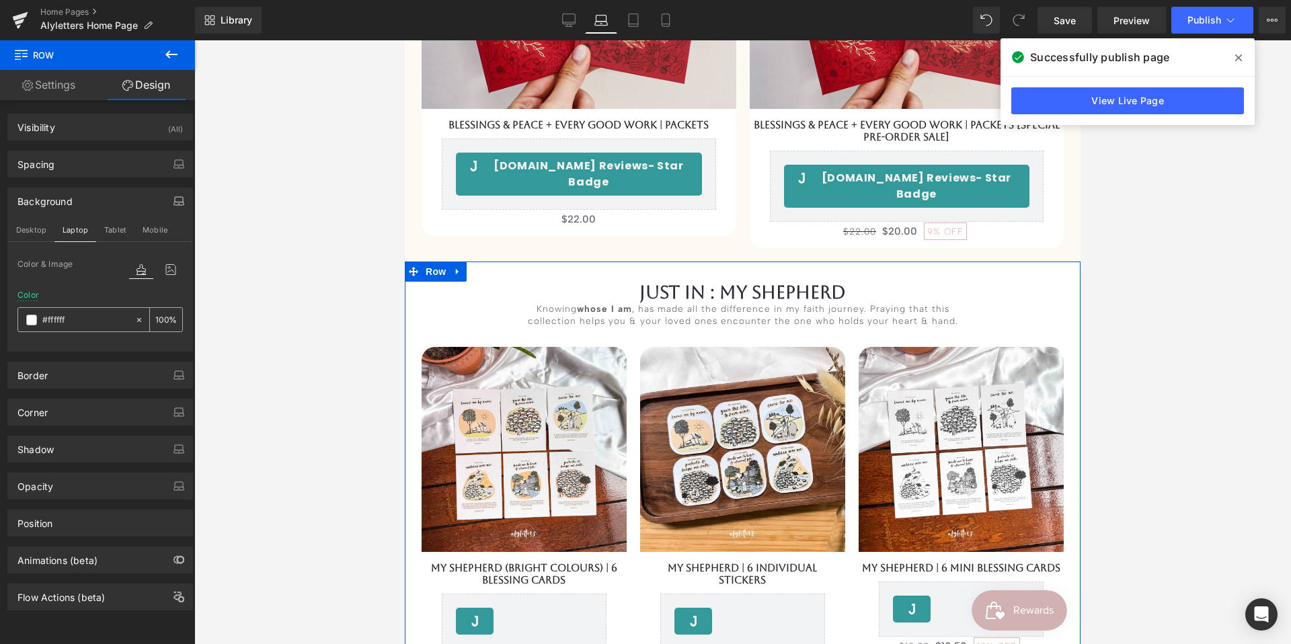
scroll to position [2445, 0]
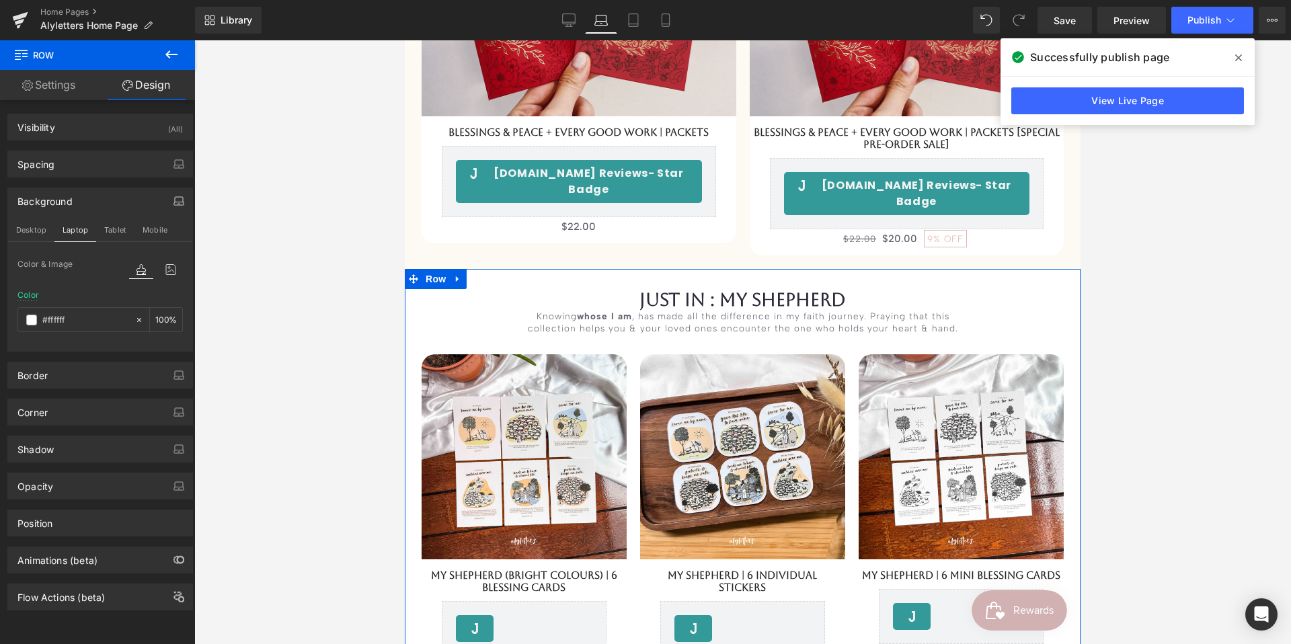
drag, startPoint x: 89, startPoint y: 320, endPoint x: 5, endPoint y: 317, distance: 83.4
click at [5, 317] on div "Background Desktop Laptop Tablet Mobile Color & Image color rgba(255, 255, 255,…" at bounding box center [100, 265] width 201 height 174
drag, startPoint x: 71, startPoint y: 319, endPoint x: 35, endPoint y: 317, distance: 36.3
click at [35, 317] on div "#ffffff" at bounding box center [76, 320] width 116 height 24
type input "0"
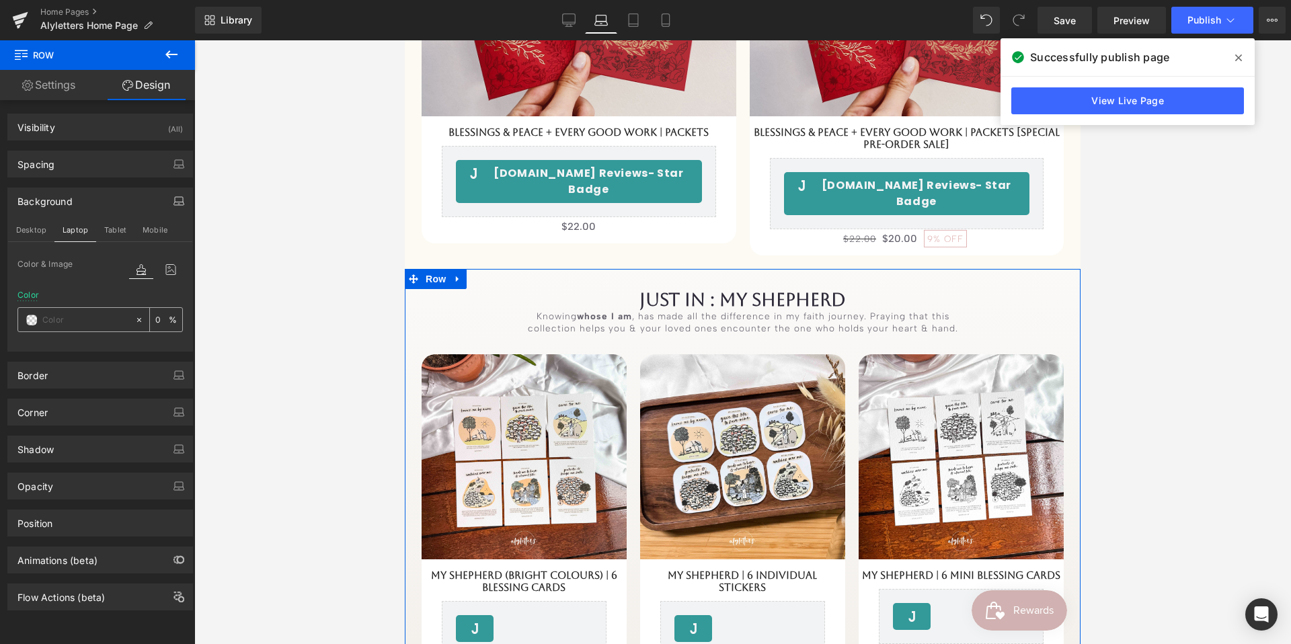
drag, startPoint x: 117, startPoint y: 231, endPoint x: 76, endPoint y: 317, distance: 96.0
click at [117, 231] on button "Tablet" at bounding box center [115, 230] width 38 height 23
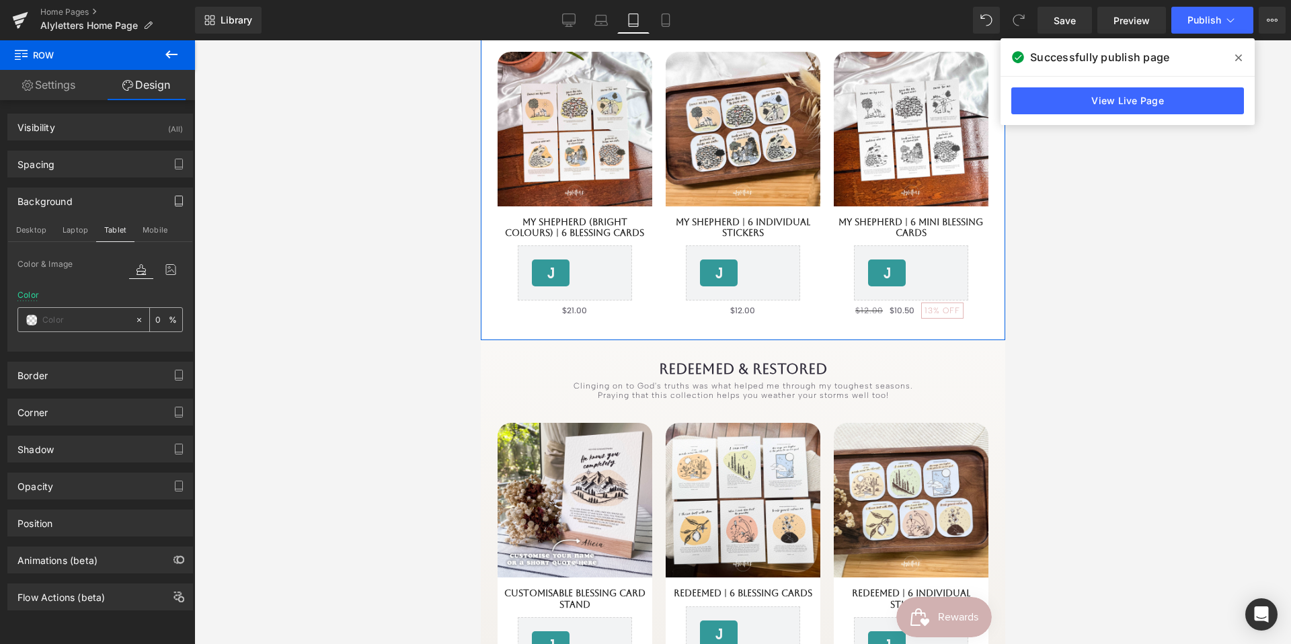
type input "#ffffff"
type input "100"
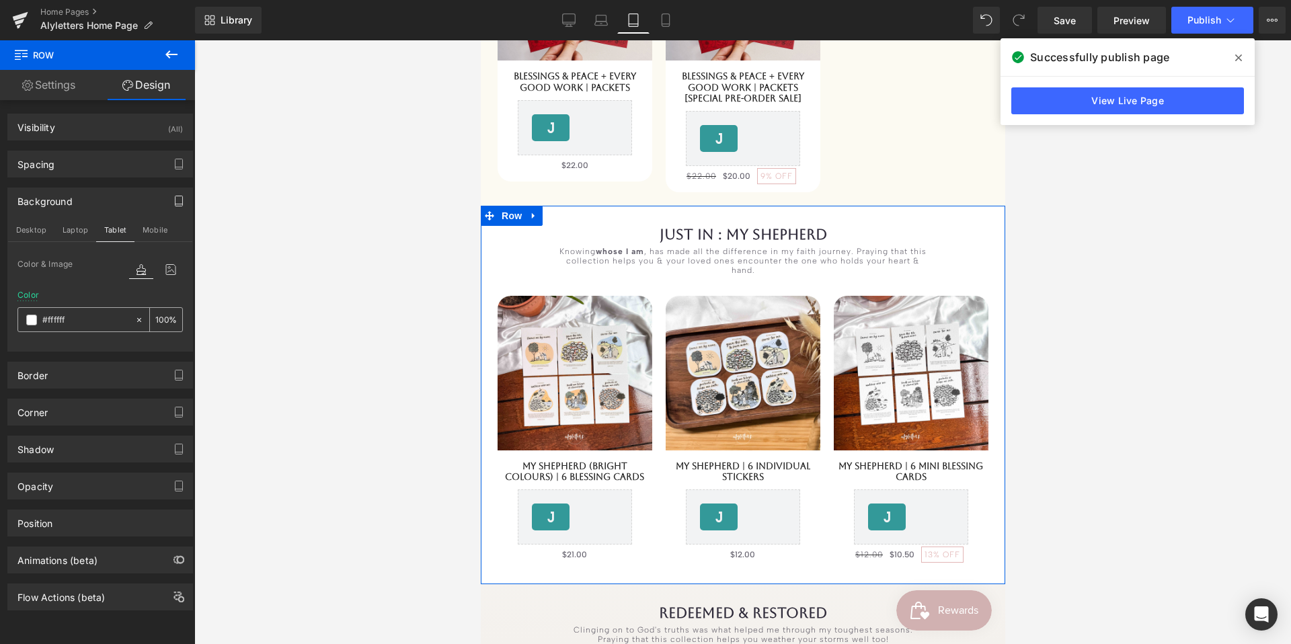
scroll to position [2208, 0]
drag, startPoint x: 78, startPoint y: 318, endPoint x: 16, endPoint y: 313, distance: 62.1
click at [14, 313] on div "Color & Image color #ffffff Color #ffffff 100 % Image Replace Image Upload imag…" at bounding box center [100, 303] width 184 height 95
drag, startPoint x: 69, startPoint y: 316, endPoint x: 26, endPoint y: 315, distance: 43.1
click at [26, 315] on div "#ffffff" at bounding box center [76, 320] width 116 height 24
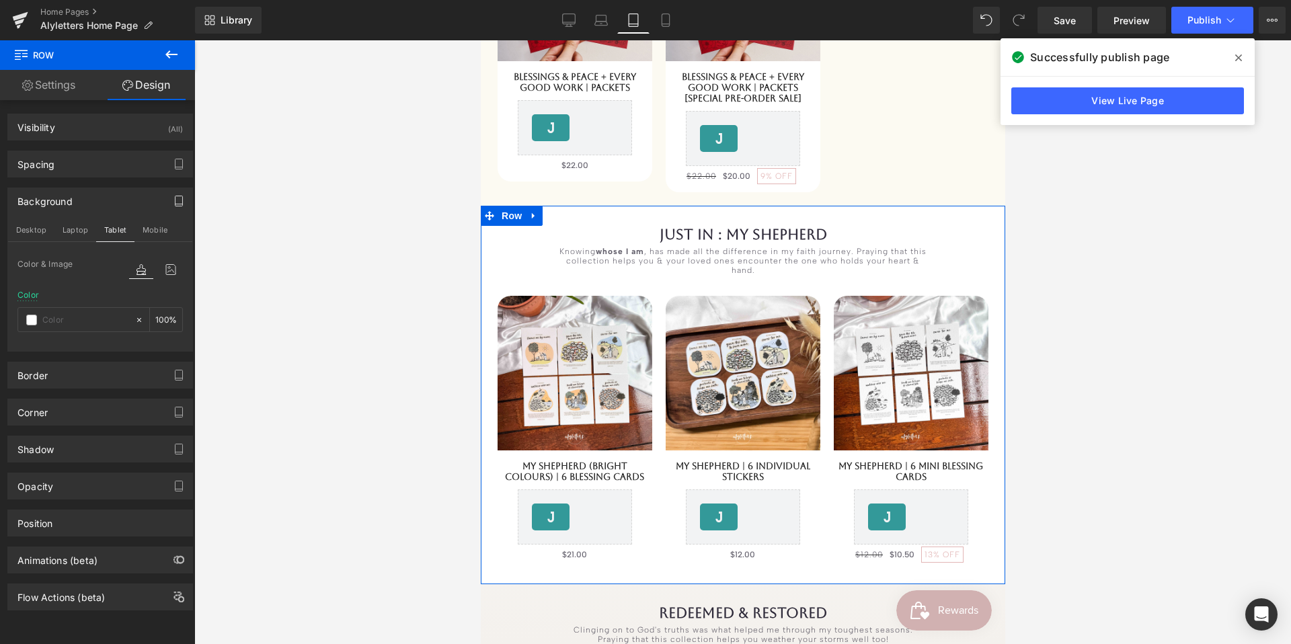
type input "0"
click at [161, 227] on button "Mobile" at bounding box center [154, 230] width 41 height 23
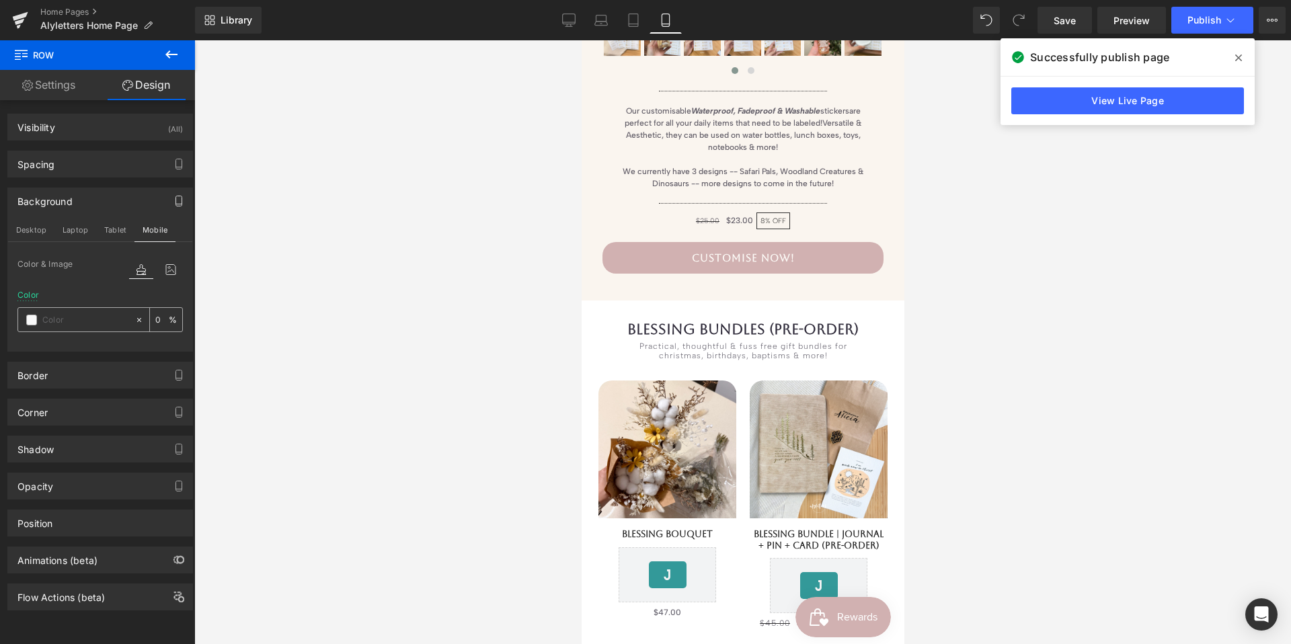
type input "#f9f9f9"
type input "100"
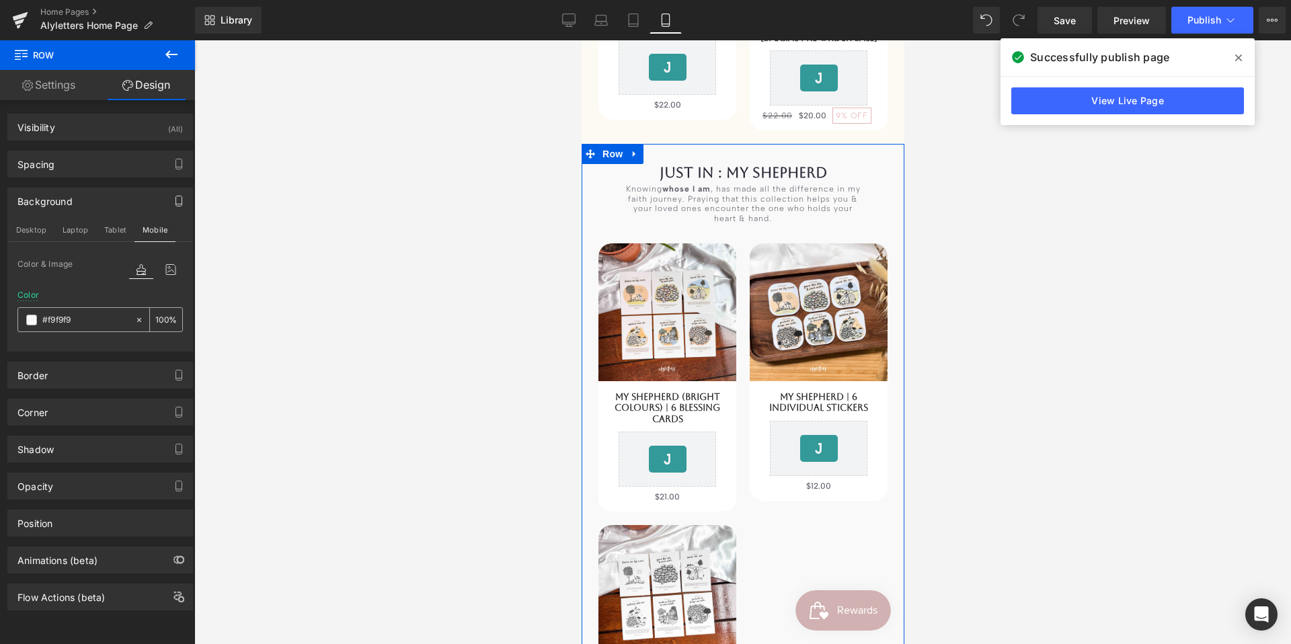
scroll to position [3188, 0]
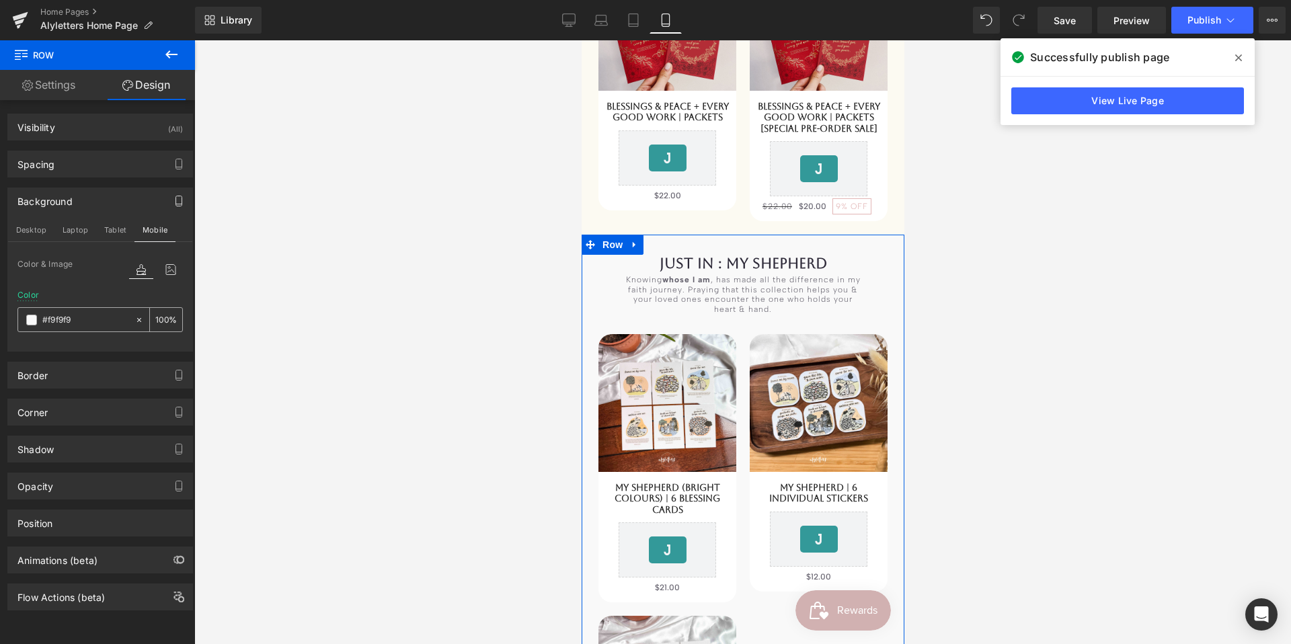
drag, startPoint x: 79, startPoint y: 320, endPoint x: 24, endPoint y: 319, distance: 54.5
click at [25, 319] on div "#f9f9f9" at bounding box center [76, 320] width 116 height 24
drag, startPoint x: 76, startPoint y: 320, endPoint x: 41, endPoint y: 317, distance: 35.1
click at [41, 317] on div "#f9f9f9" at bounding box center [76, 320] width 116 height 24
type input "0"
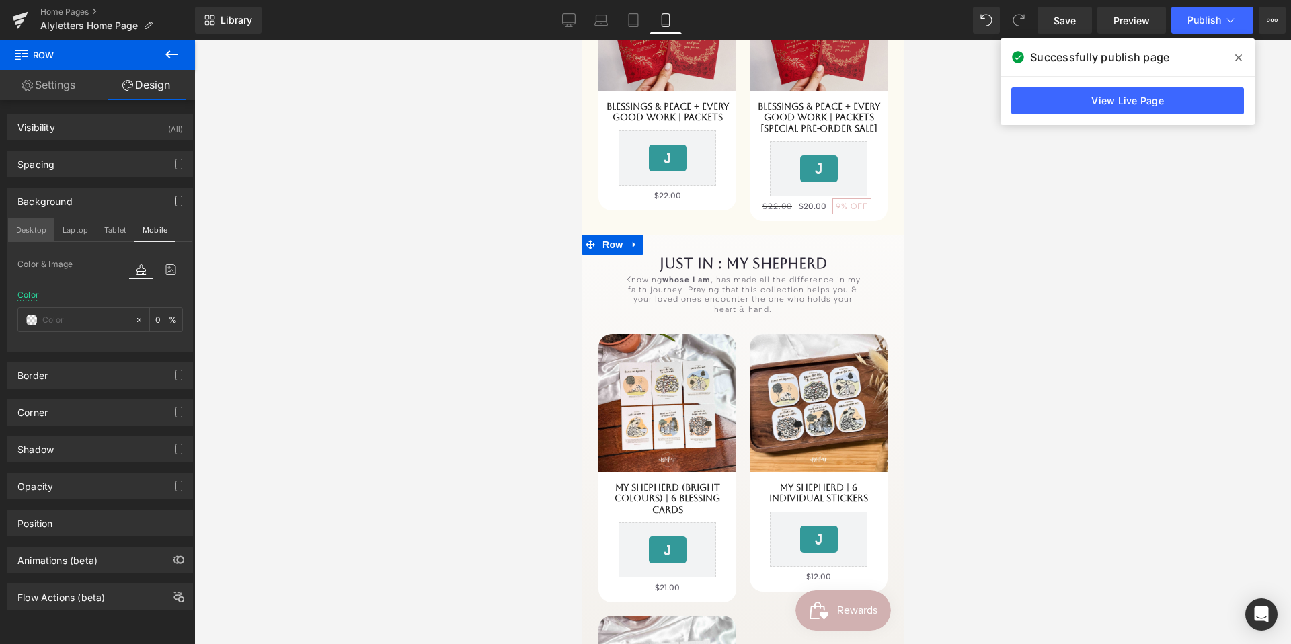
click at [34, 233] on button "Desktop" at bounding box center [31, 230] width 46 height 23
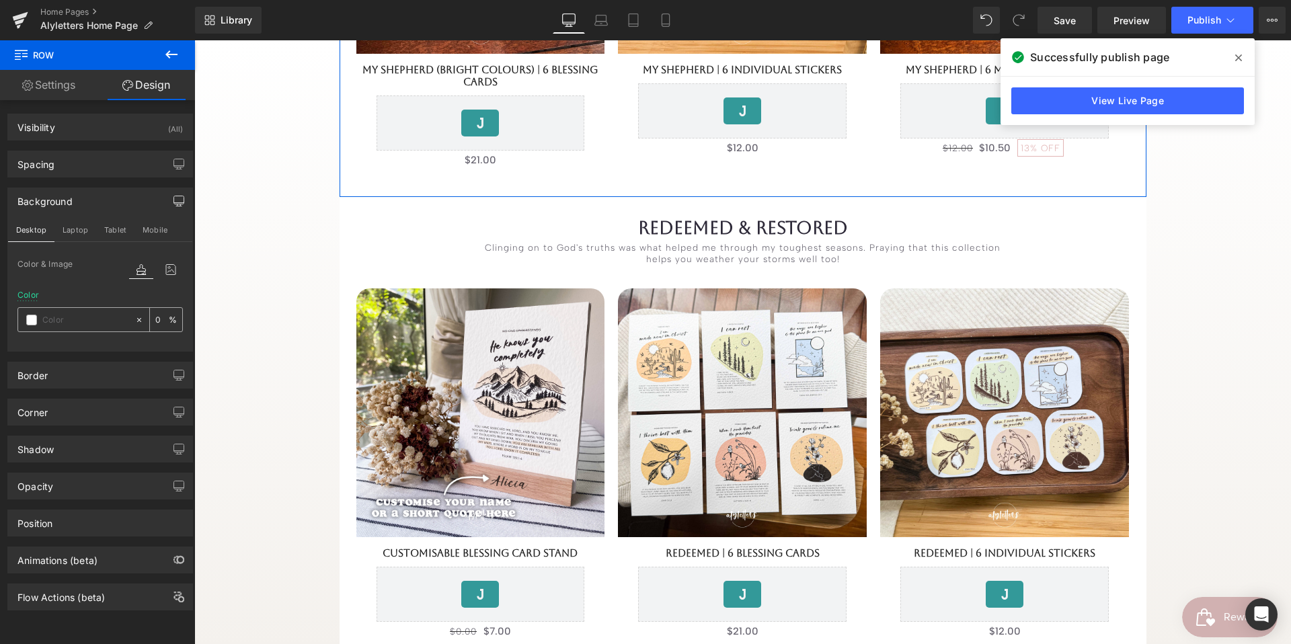
type input "#ffffff"
type input "100"
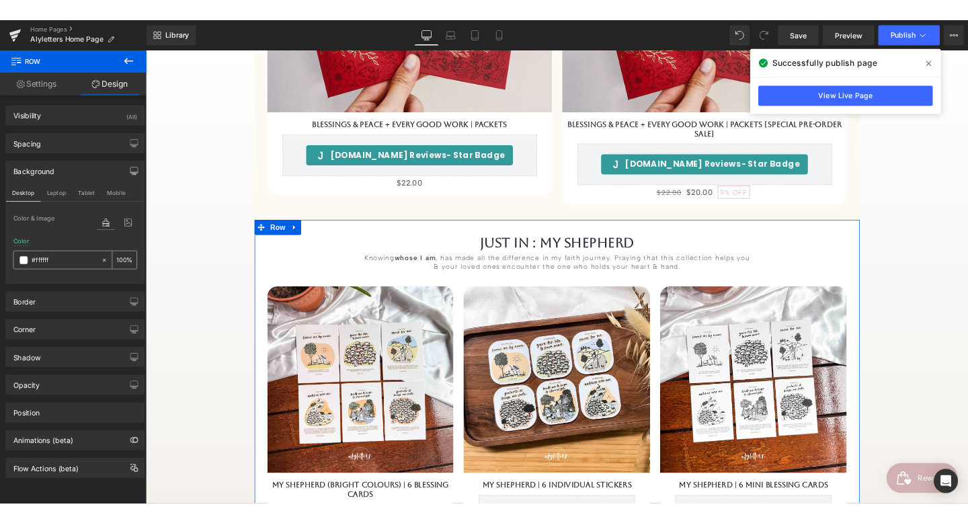
scroll to position [2759, 0]
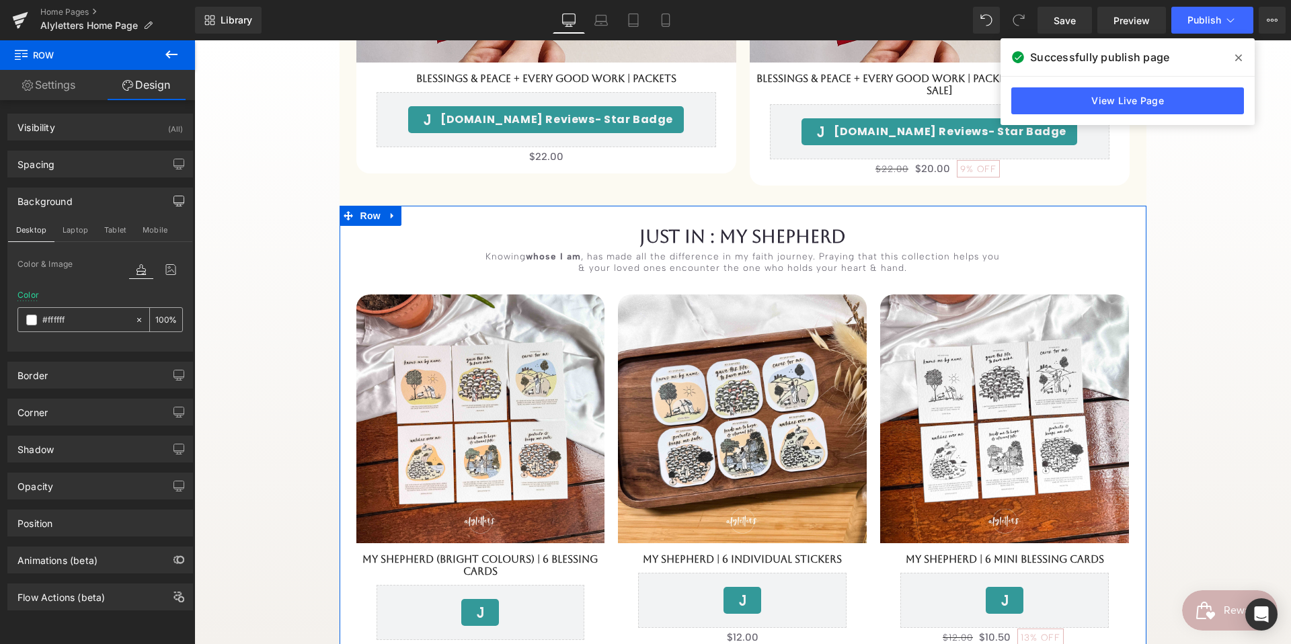
drag, startPoint x: 87, startPoint y: 318, endPoint x: 71, endPoint y: 319, distance: 16.2
click at [71, 319] on input "#ffffff" at bounding box center [85, 320] width 86 height 15
type input "0"
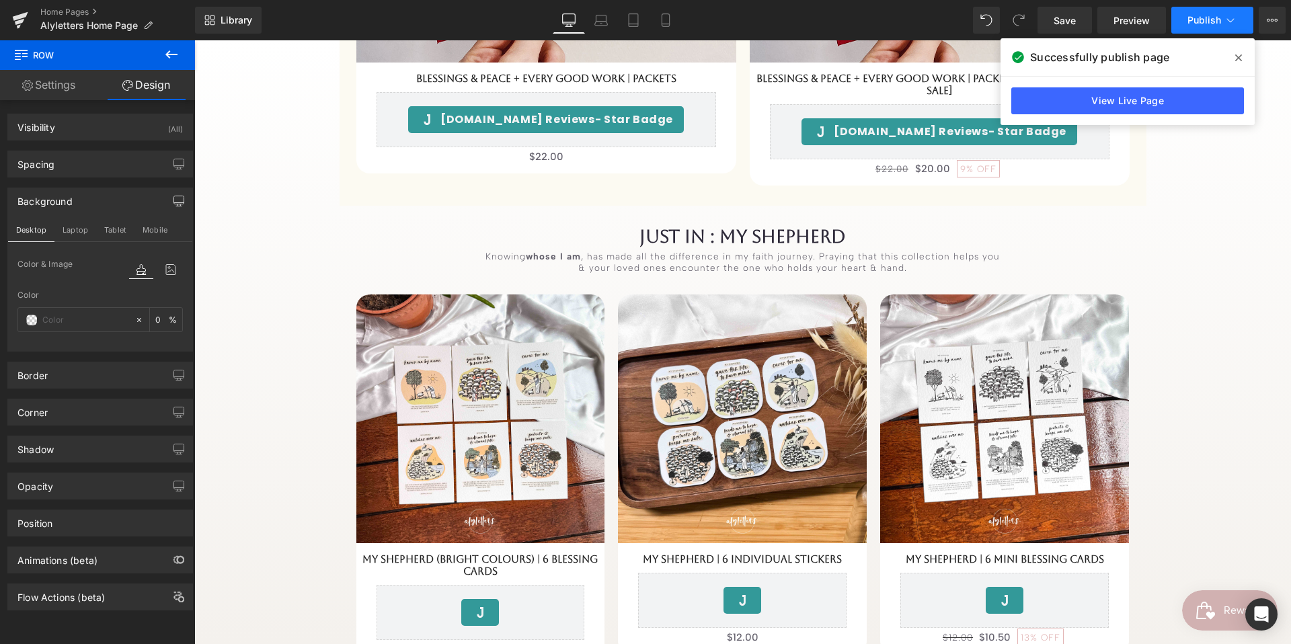
click at [1217, 27] on button "Publish" at bounding box center [1212, 20] width 82 height 27
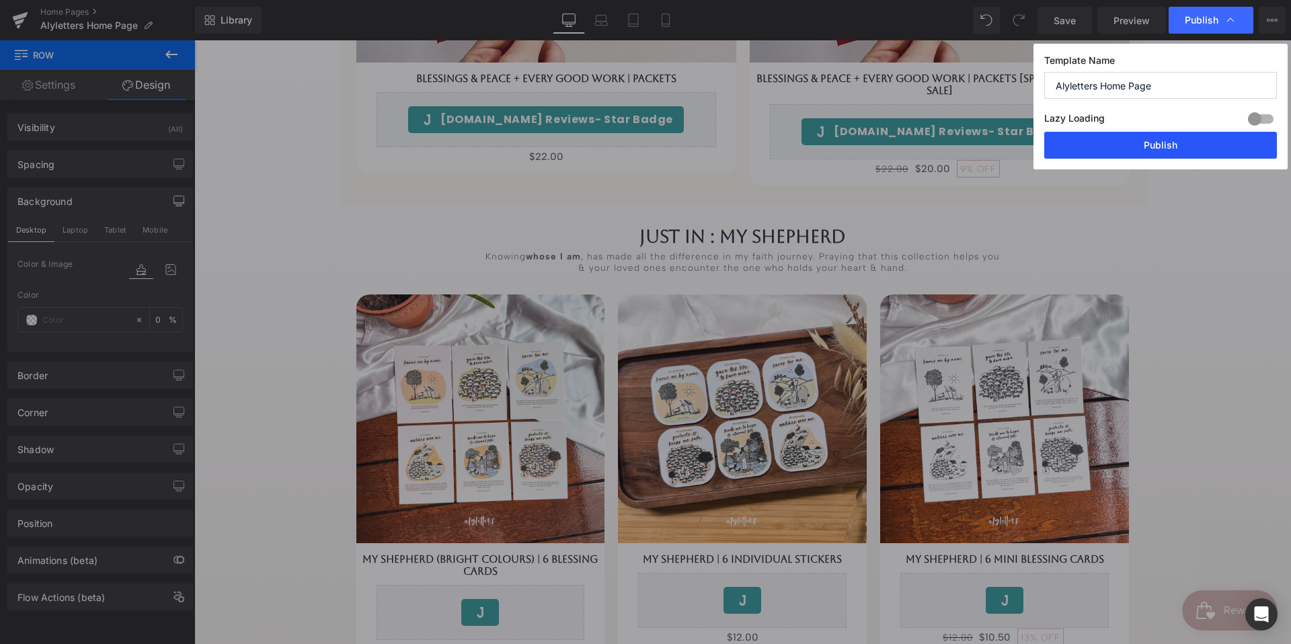
click at [1176, 138] on button "Publish" at bounding box center [1160, 145] width 233 height 27
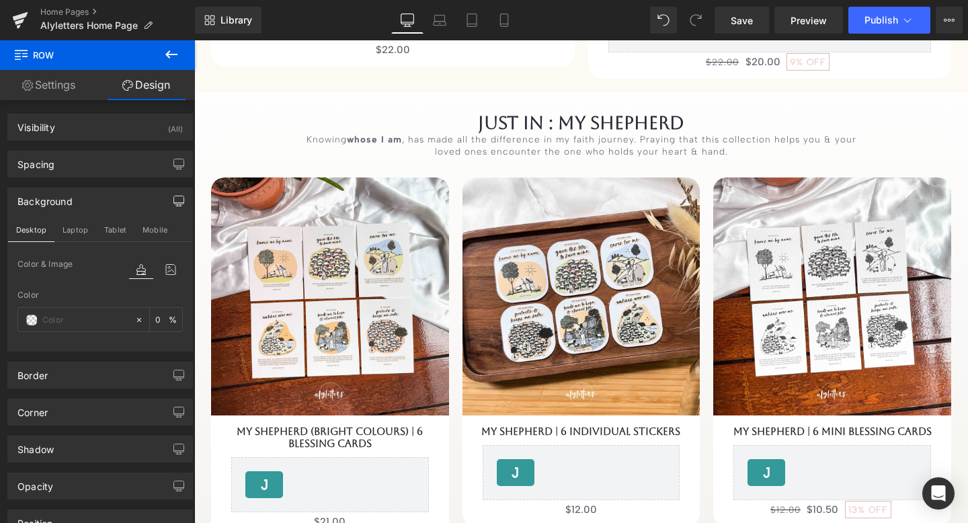
scroll to position [2722, 0]
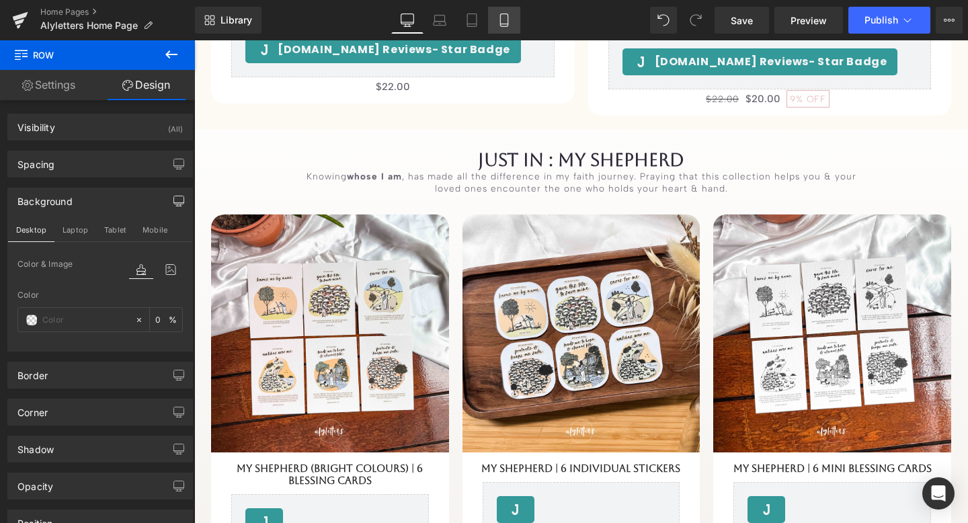
click at [510, 12] on link "Mobile" at bounding box center [504, 20] width 32 height 27
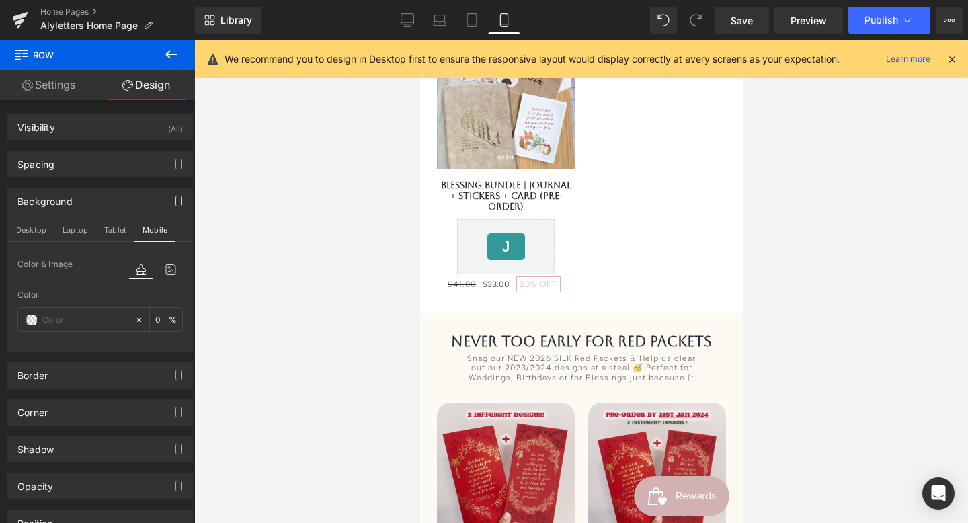
type input "transparent"
type input "0"
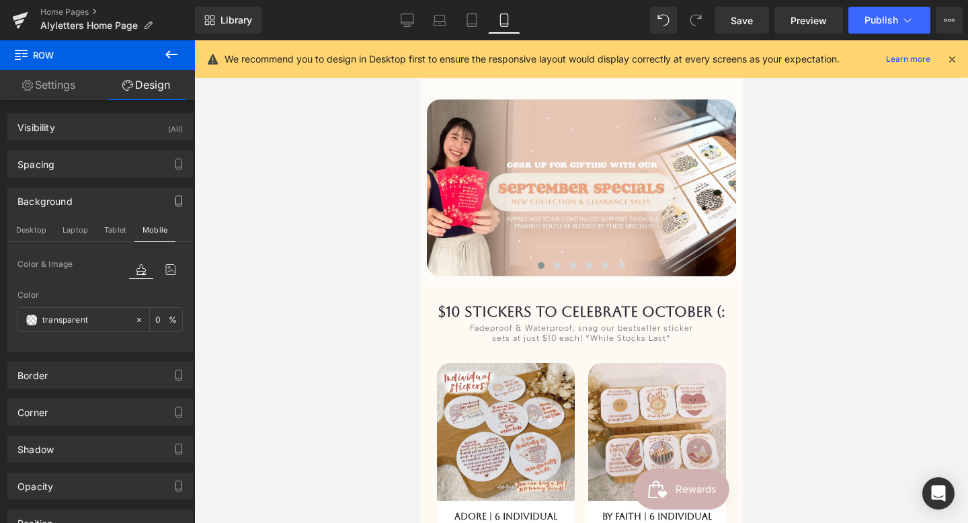
scroll to position [0, 0]
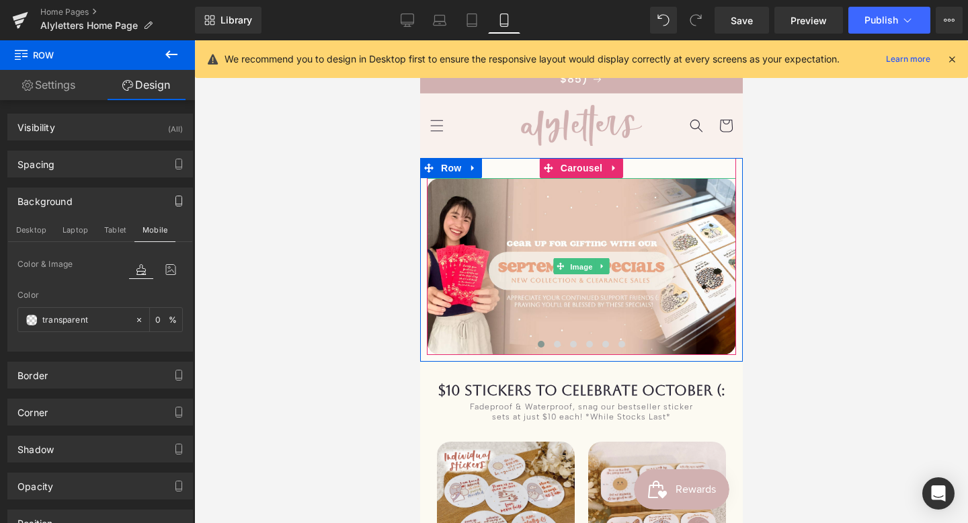
click at [574, 259] on span "Image" at bounding box center [581, 267] width 28 height 16
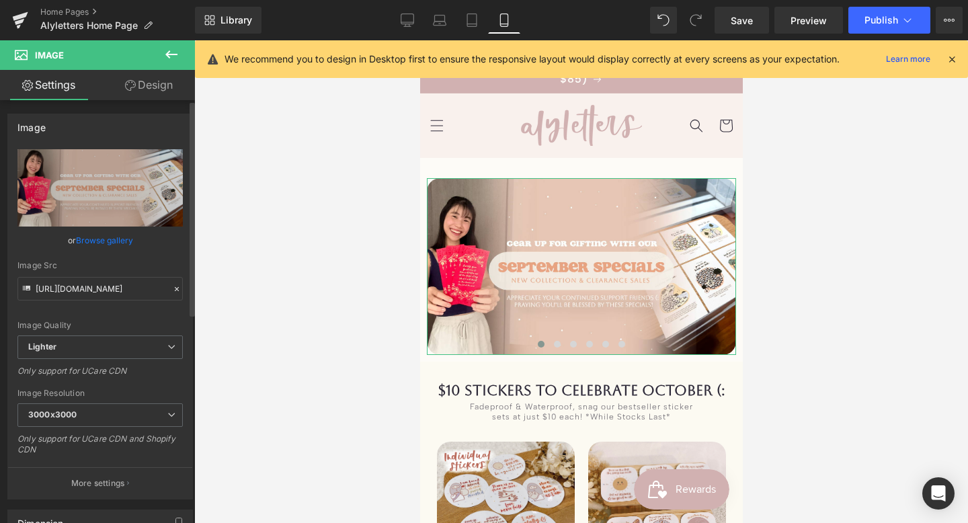
click at [93, 241] on link "Browse gallery" at bounding box center [104, 241] width 57 height 24
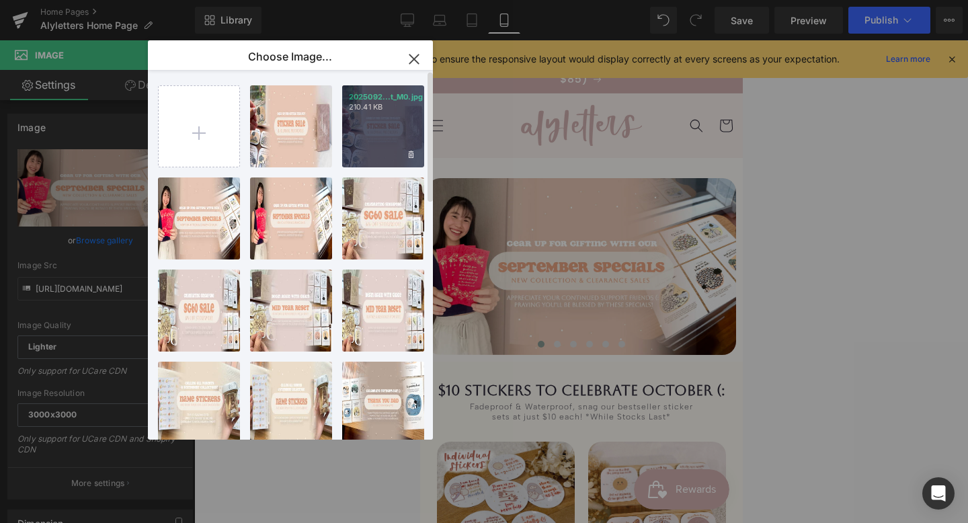
click at [371, 147] on div "2025092...t_M0.jpg 210.41 KB" at bounding box center [383, 126] width 82 height 82
type input "[URL][DOMAIN_NAME]"
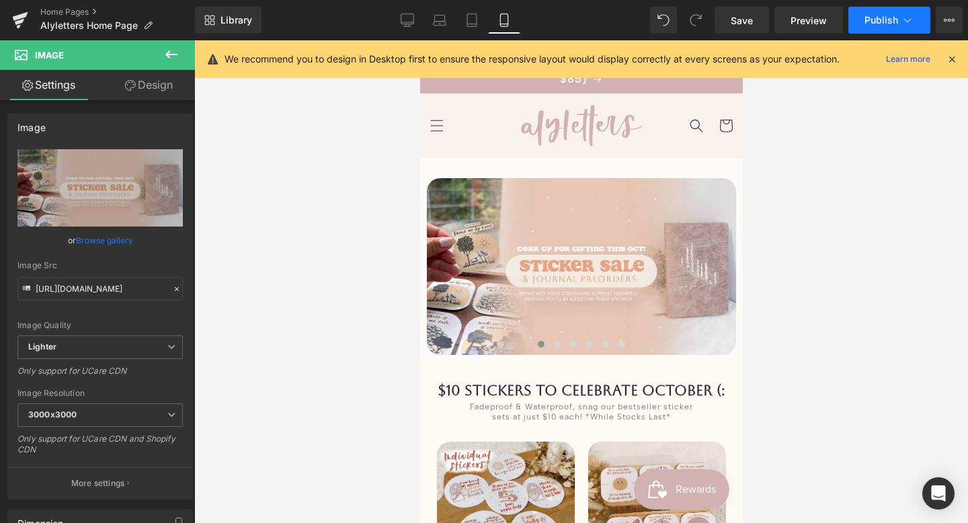
click at [882, 33] on button "Publish" at bounding box center [890, 20] width 82 height 27
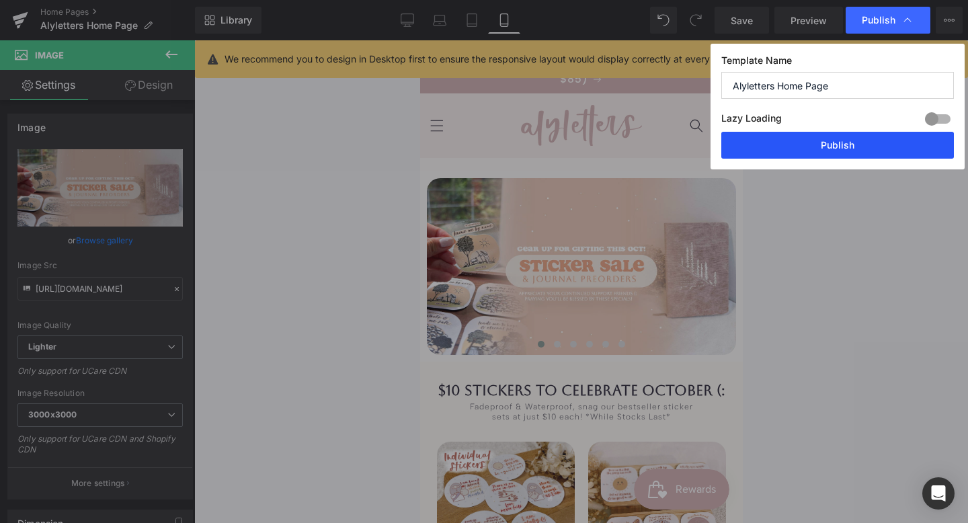
click at [853, 138] on button "Publish" at bounding box center [838, 145] width 233 height 27
